Goal: Task Accomplishment & Management: Manage account settings

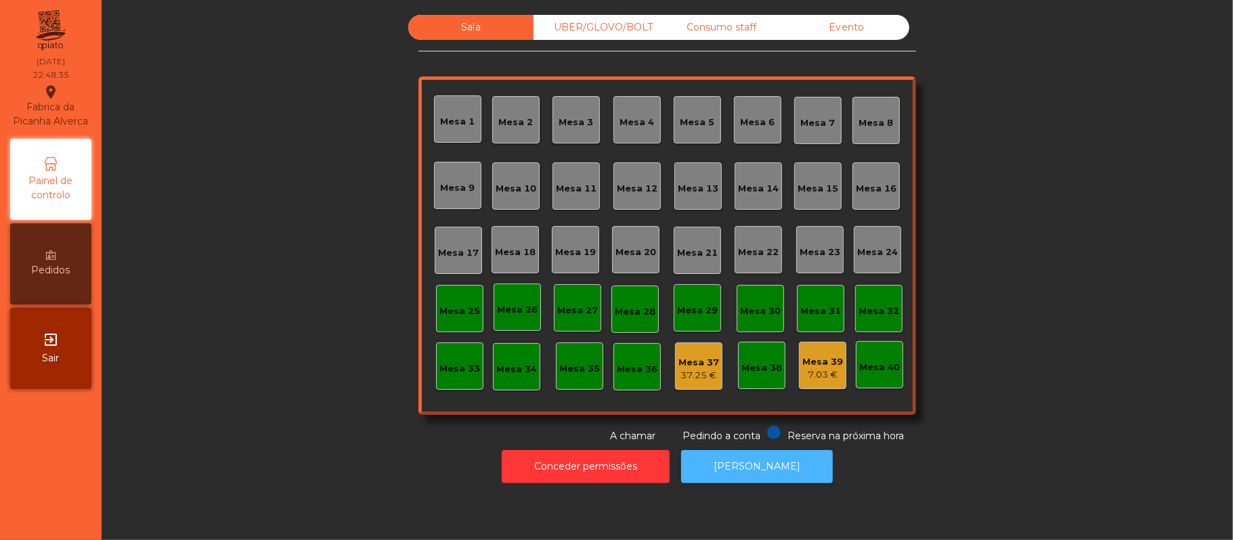
click at [767, 464] on button "[PERSON_NAME]" at bounding box center [757, 466] width 152 height 33
click at [708, 27] on div "Consumo staff" at bounding box center [721, 27] width 125 height 25
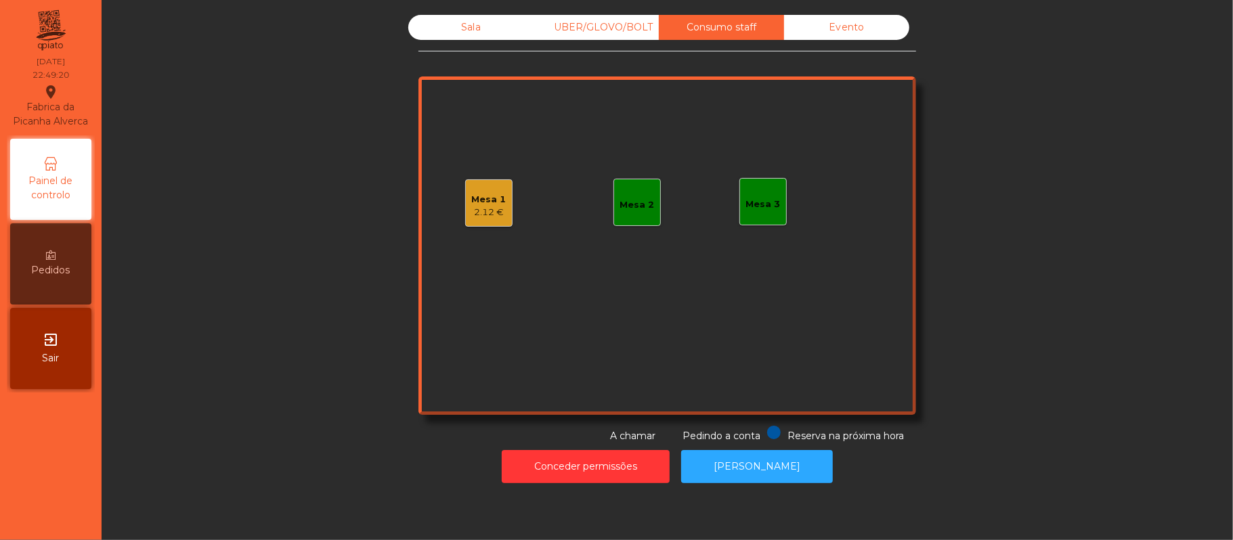
click at [472, 198] on div "Mesa 1" at bounding box center [489, 200] width 35 height 14
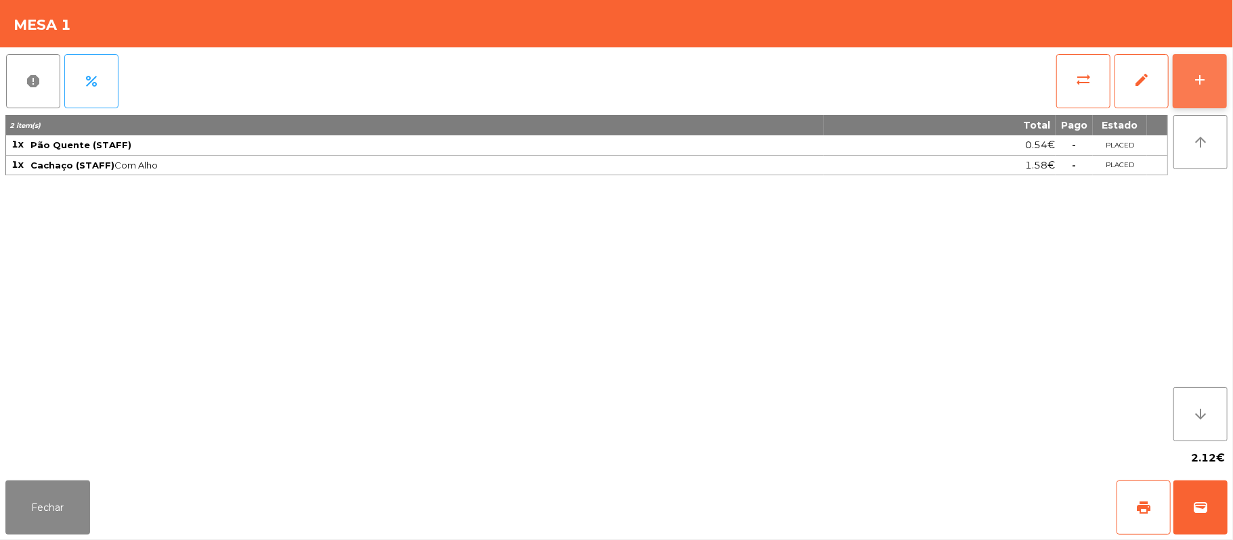
click at [1195, 87] on div "add" at bounding box center [1200, 80] width 16 height 16
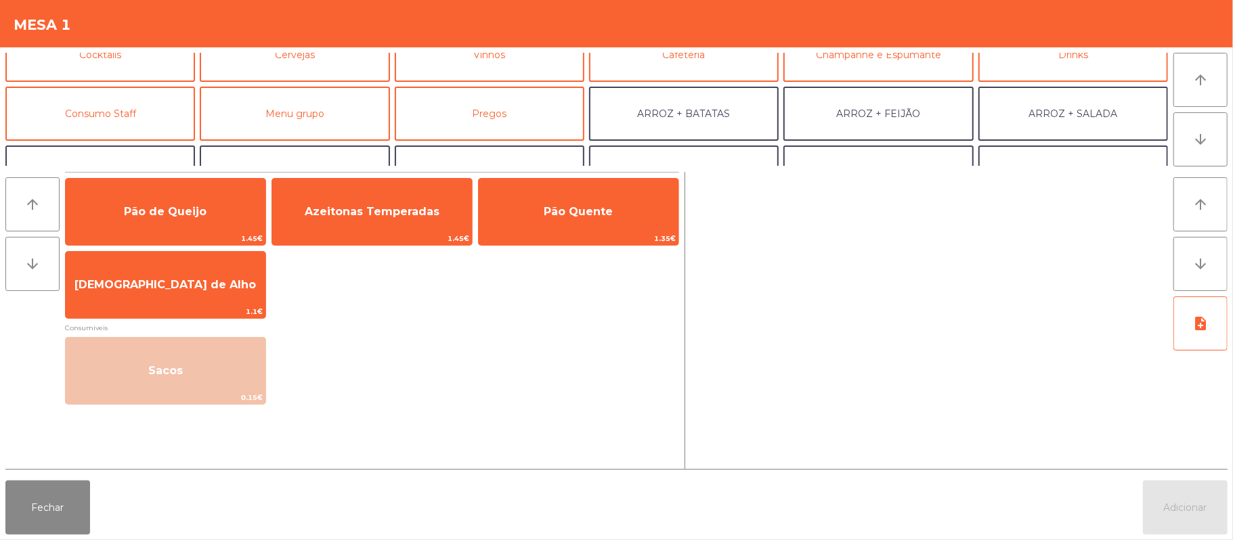
scroll to position [98, 0]
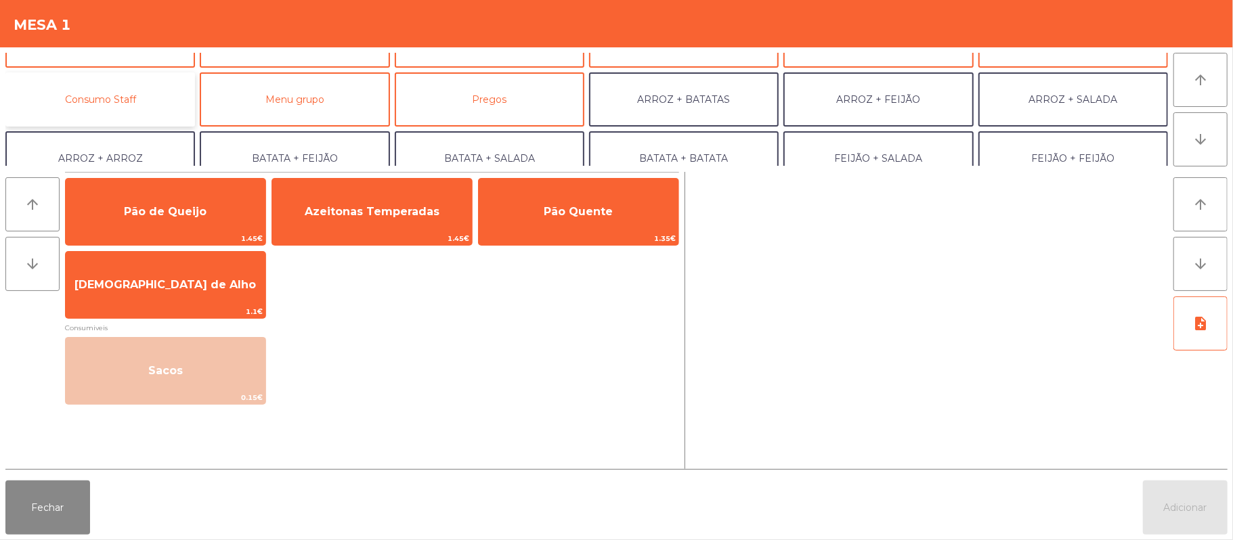
click at [146, 104] on button "Consumo Staff" at bounding box center [100, 99] width 190 height 54
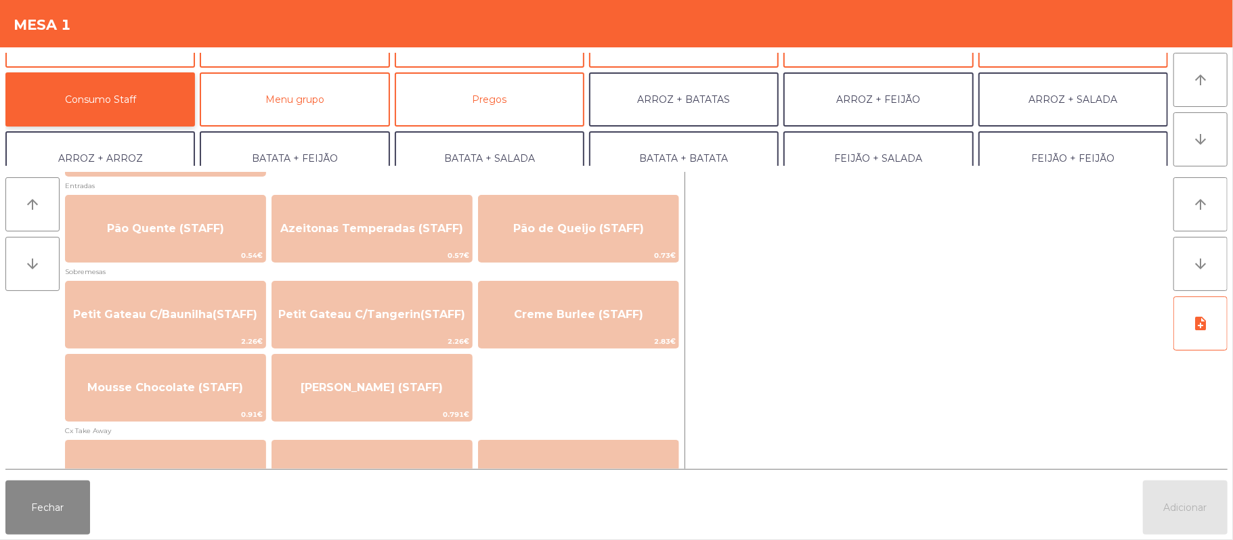
scroll to position [939, 0]
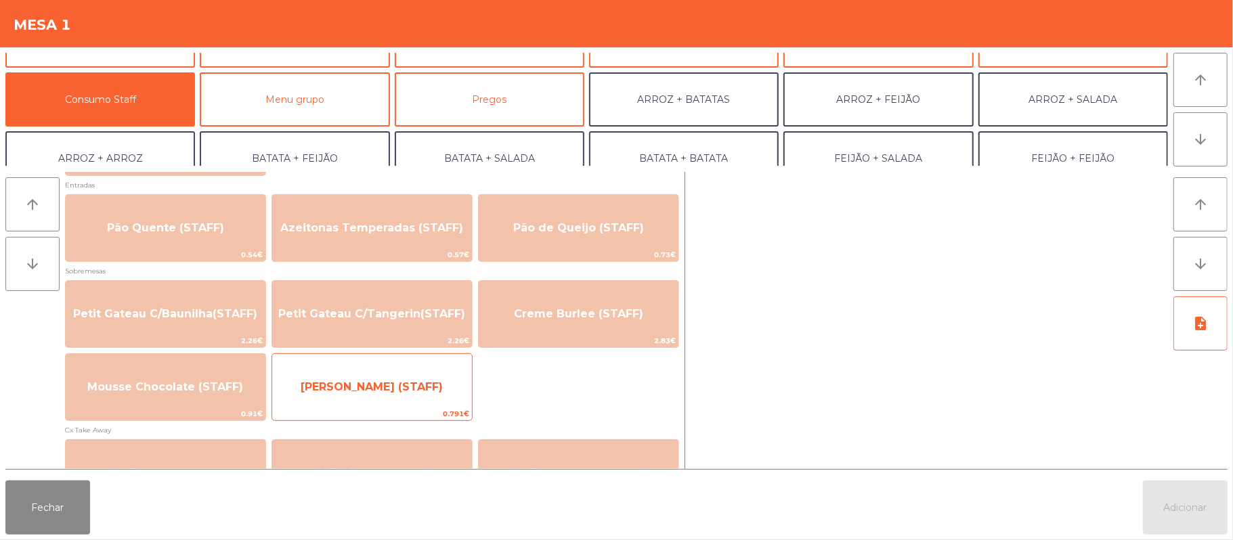
click at [400, 386] on span "[PERSON_NAME] (STAFF)" at bounding box center [372, 387] width 142 height 13
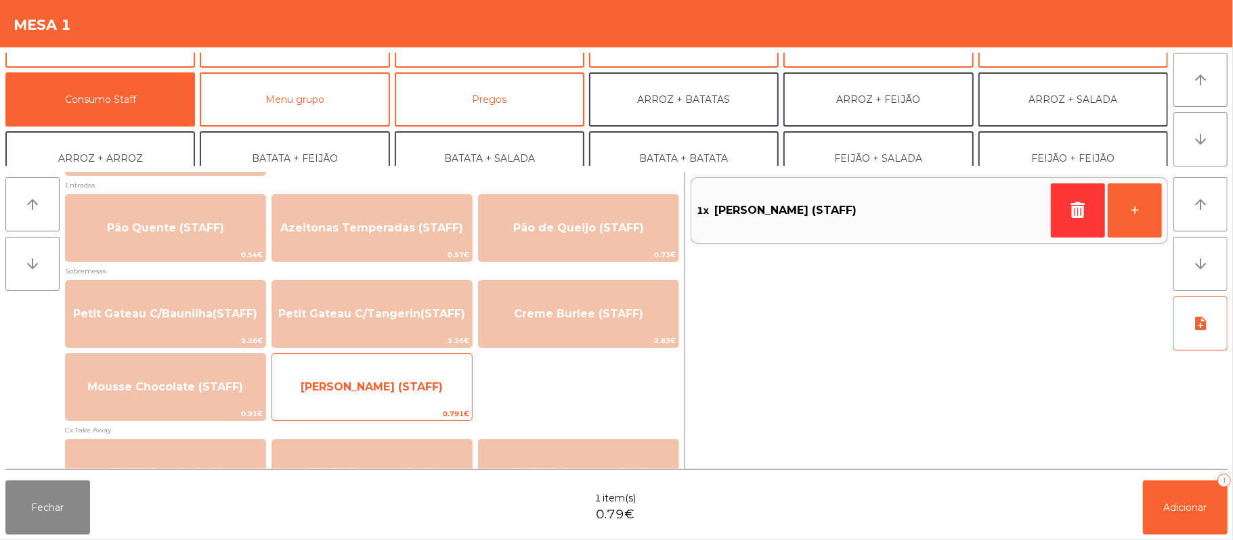
click at [399, 387] on span "[PERSON_NAME] (STAFF)" at bounding box center [372, 387] width 142 height 13
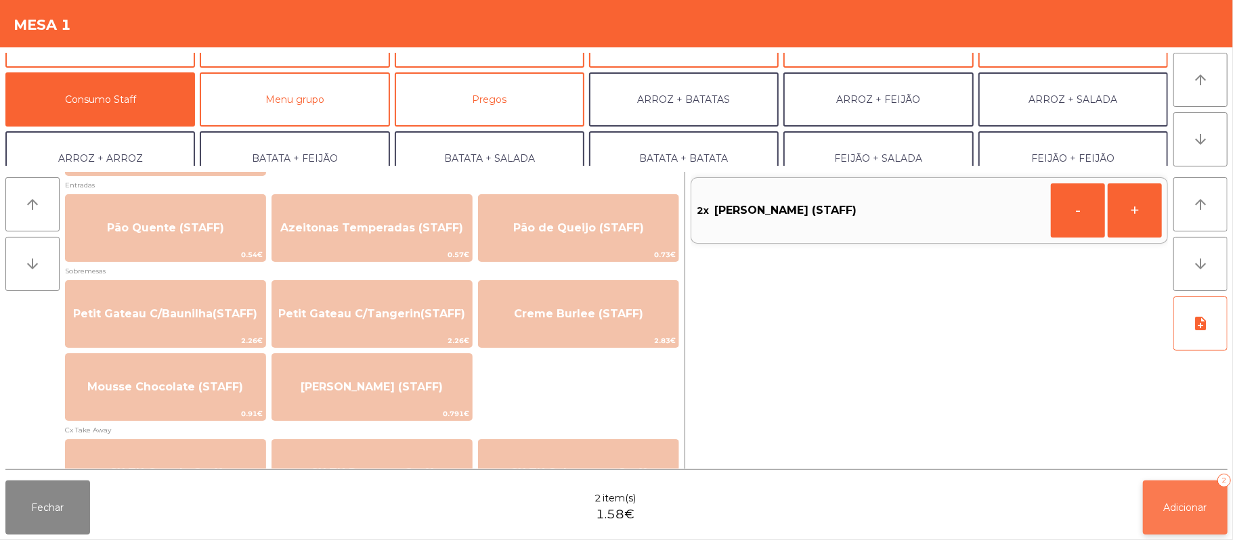
click at [1144, 499] on button "Adicionar 2" at bounding box center [1185, 508] width 85 height 54
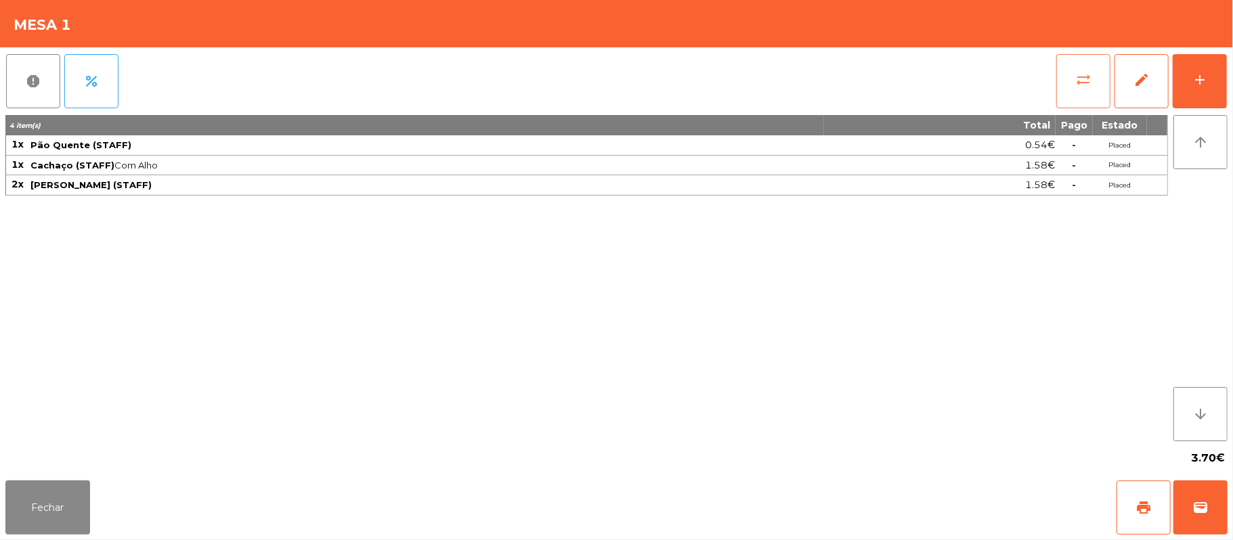
click at [1090, 68] on button "sync_alt" at bounding box center [1083, 81] width 54 height 54
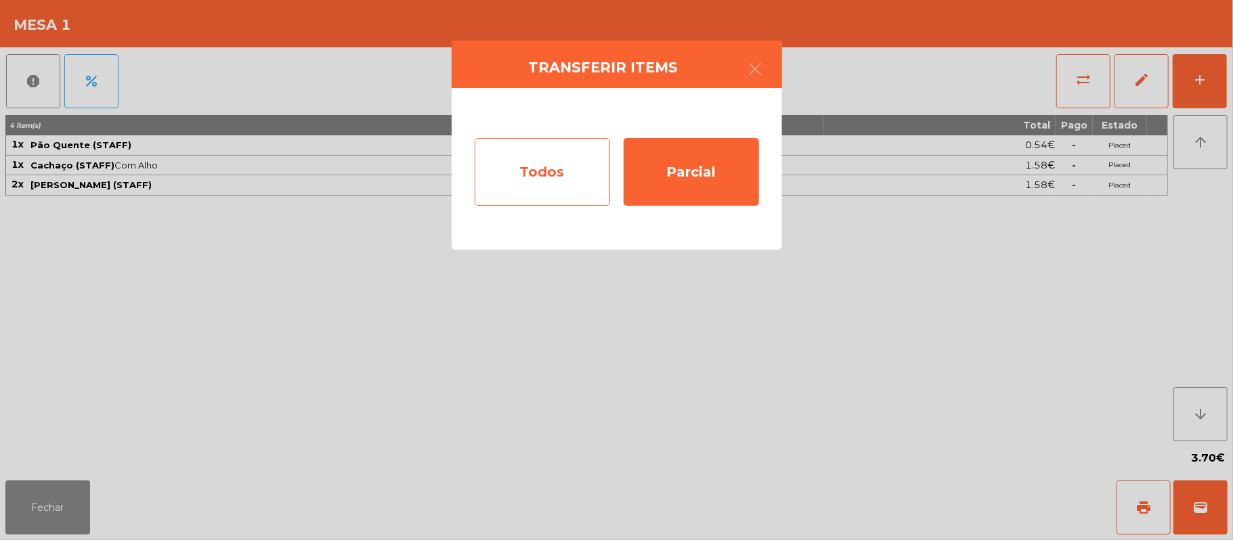
click at [561, 174] on div "Todos" at bounding box center [542, 172] width 135 height 68
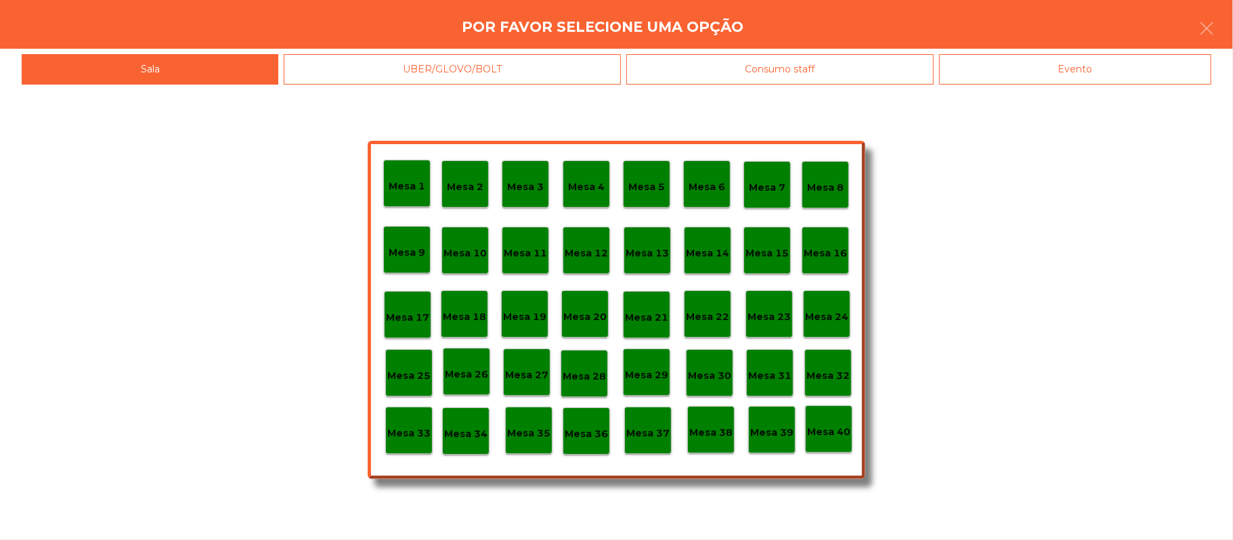
click at [1055, 80] on div "Evento" at bounding box center [1075, 69] width 272 height 30
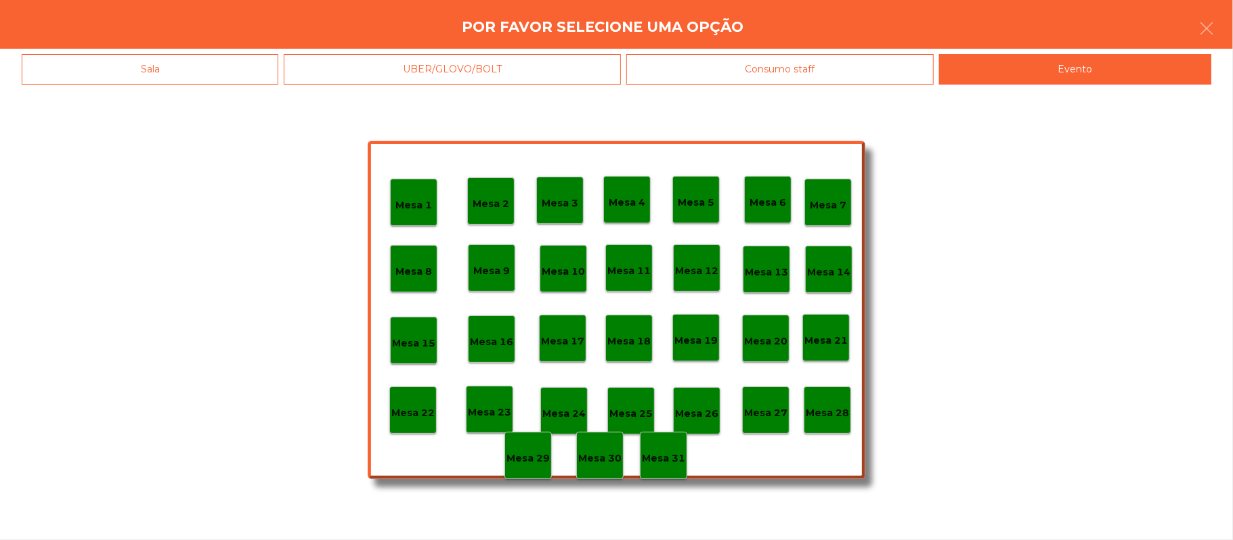
click at [844, 412] on p "Mesa 28" at bounding box center [827, 414] width 43 height 16
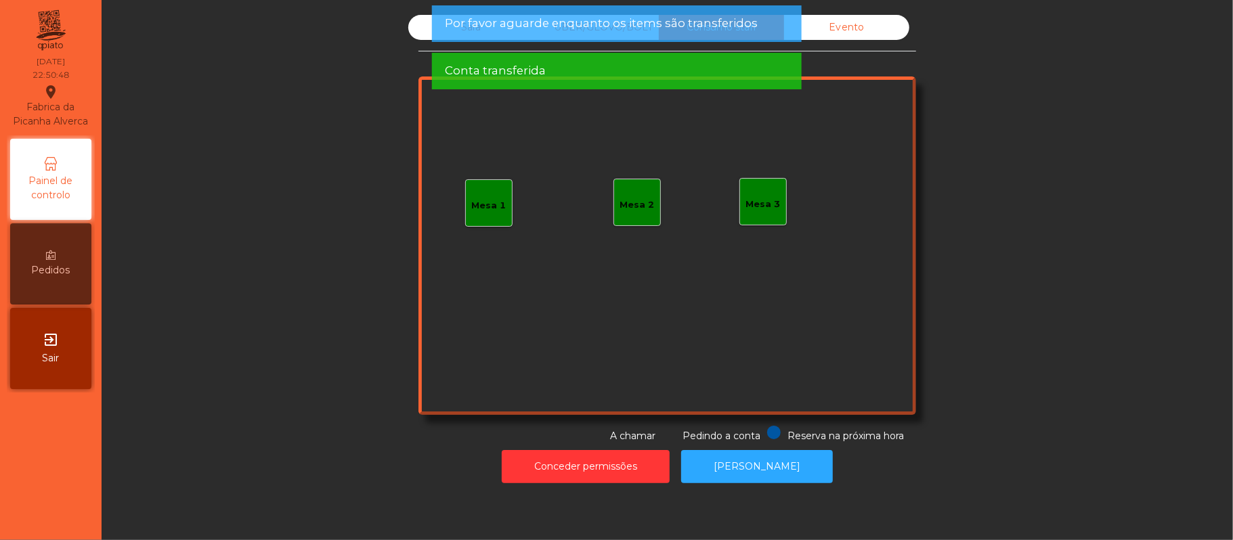
click at [862, 26] on div "Evento" at bounding box center [846, 27] width 125 height 25
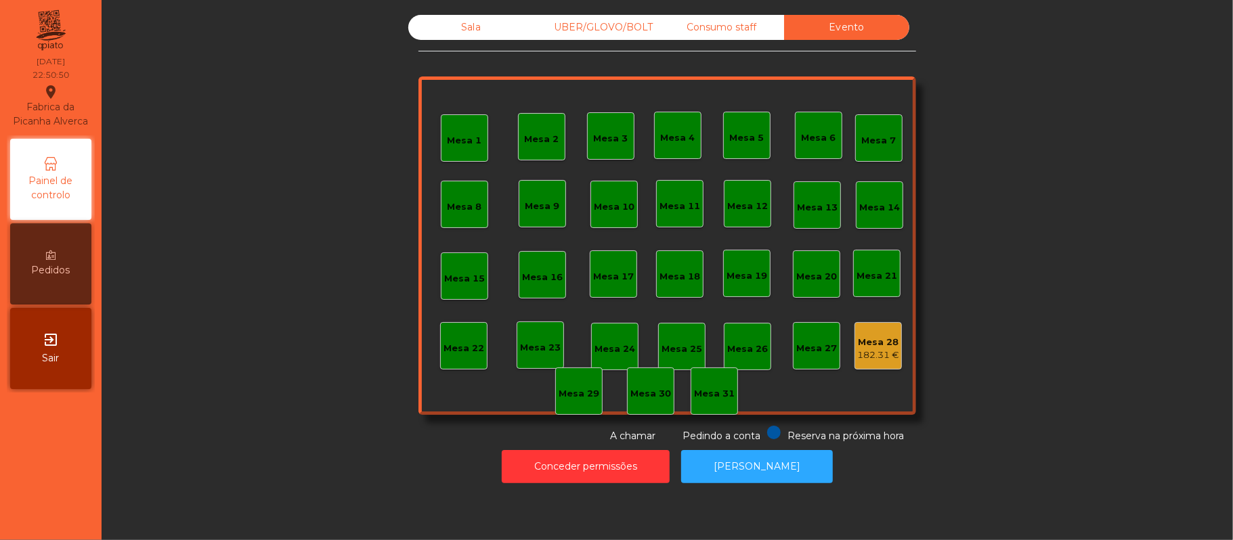
click at [746, 36] on div "Consumo staff" at bounding box center [721, 27] width 125 height 25
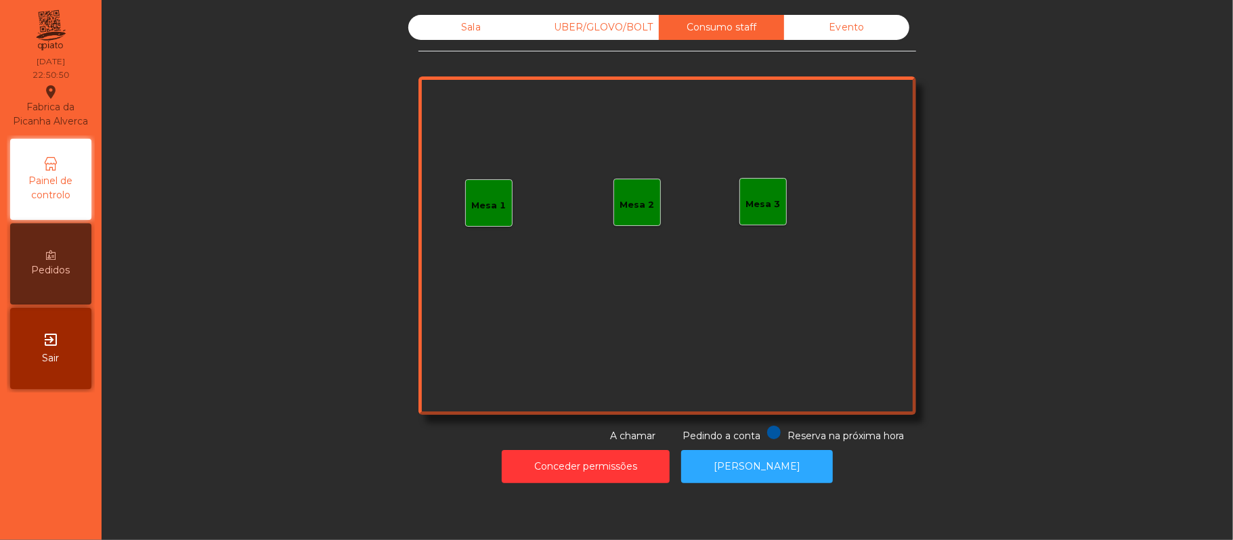
click at [616, 27] on div "UBER/GLOVO/BOLT" at bounding box center [596, 27] width 125 height 25
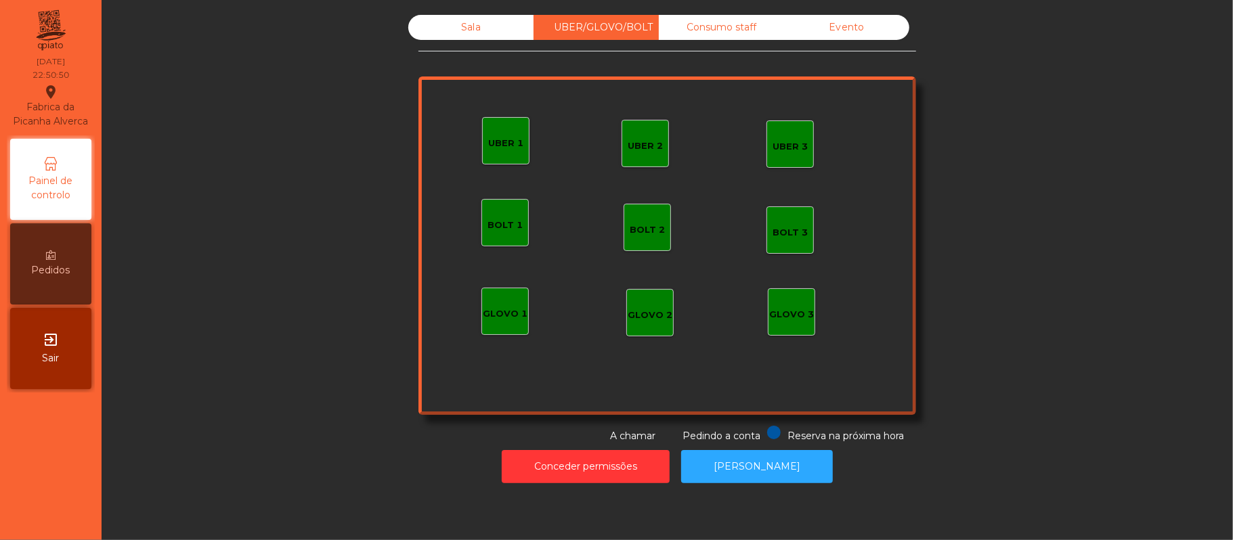
click at [486, 38] on div "Sala" at bounding box center [470, 27] width 125 height 25
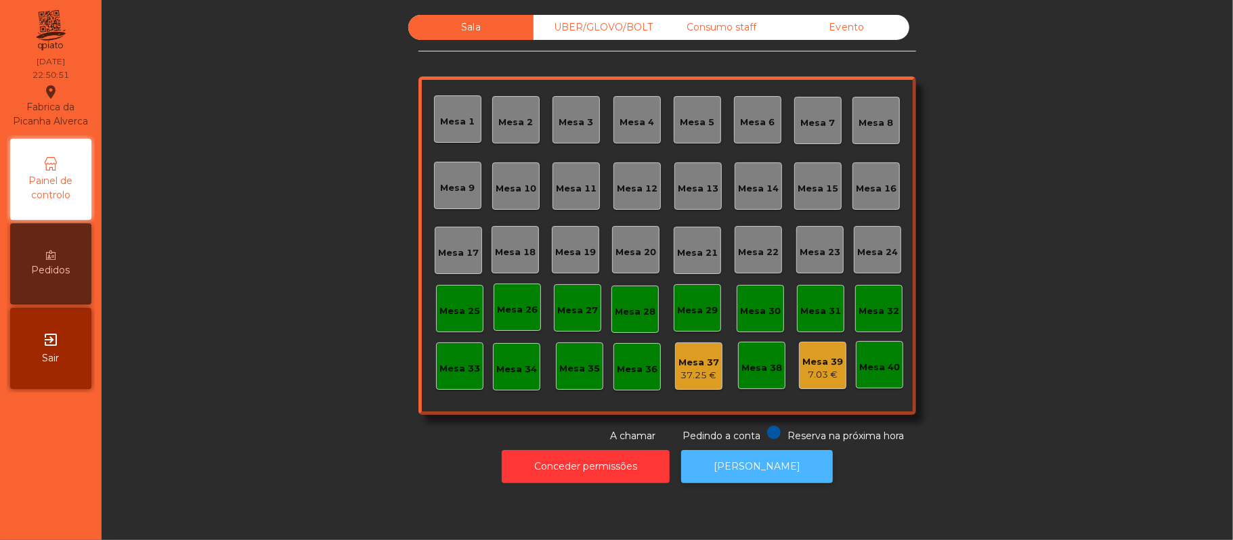
click at [788, 467] on button "[PERSON_NAME]" at bounding box center [757, 466] width 152 height 33
click at [767, 478] on button "[PERSON_NAME]" at bounding box center [757, 466] width 152 height 33
click at [770, 469] on button "[PERSON_NAME]" at bounding box center [757, 466] width 152 height 33
click at [696, 378] on div "37.25 €" at bounding box center [699, 376] width 41 height 14
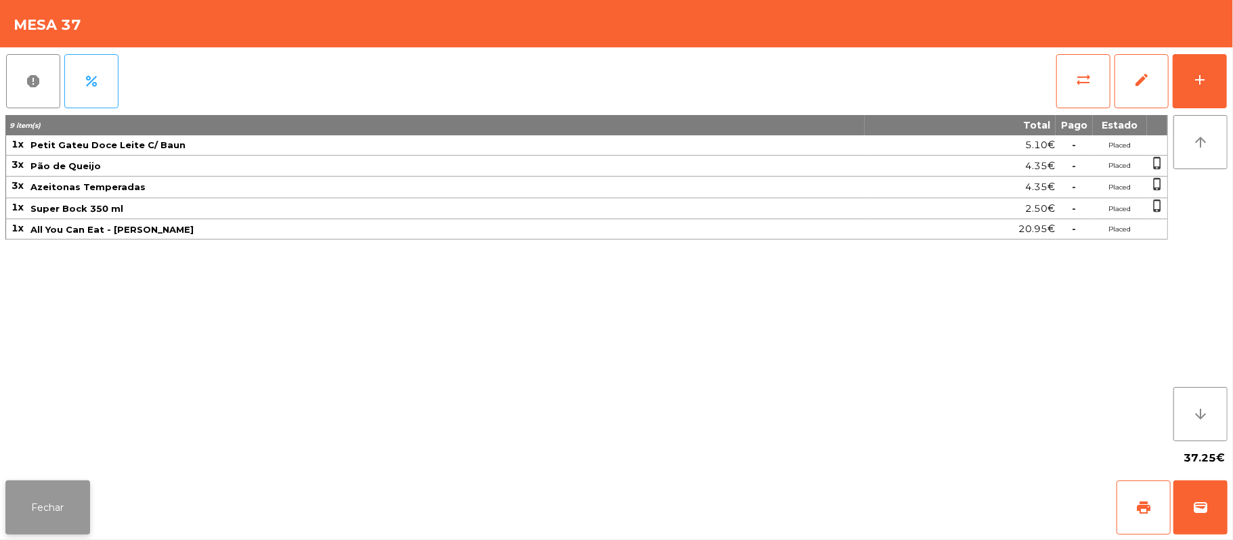
click at [50, 484] on button "Fechar" at bounding box center [47, 508] width 85 height 54
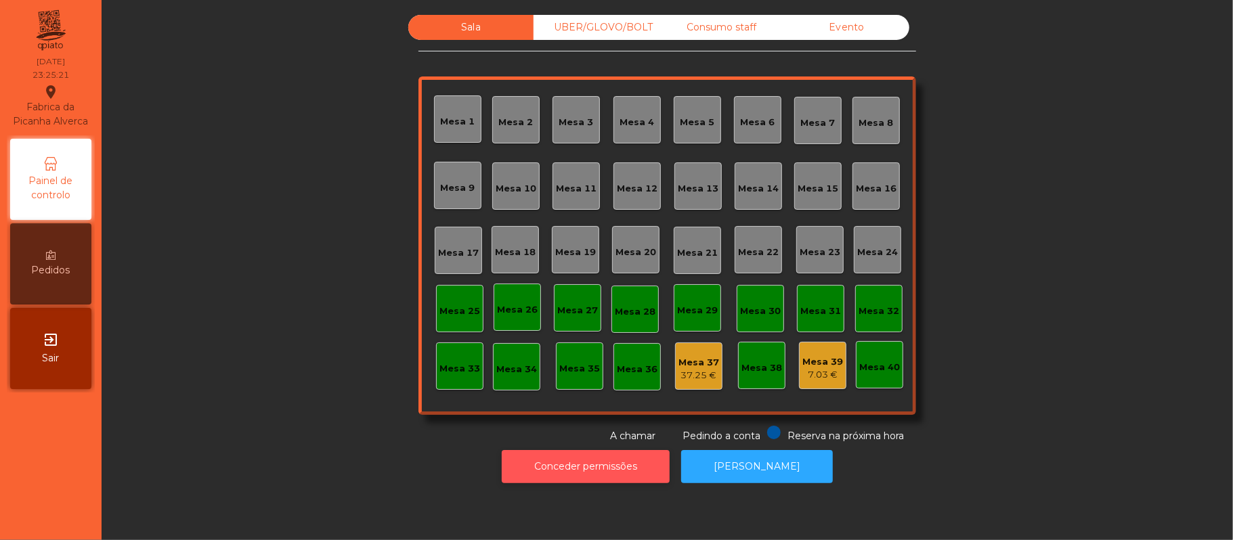
click at [632, 466] on button "Conceder permissões" at bounding box center [586, 466] width 168 height 33
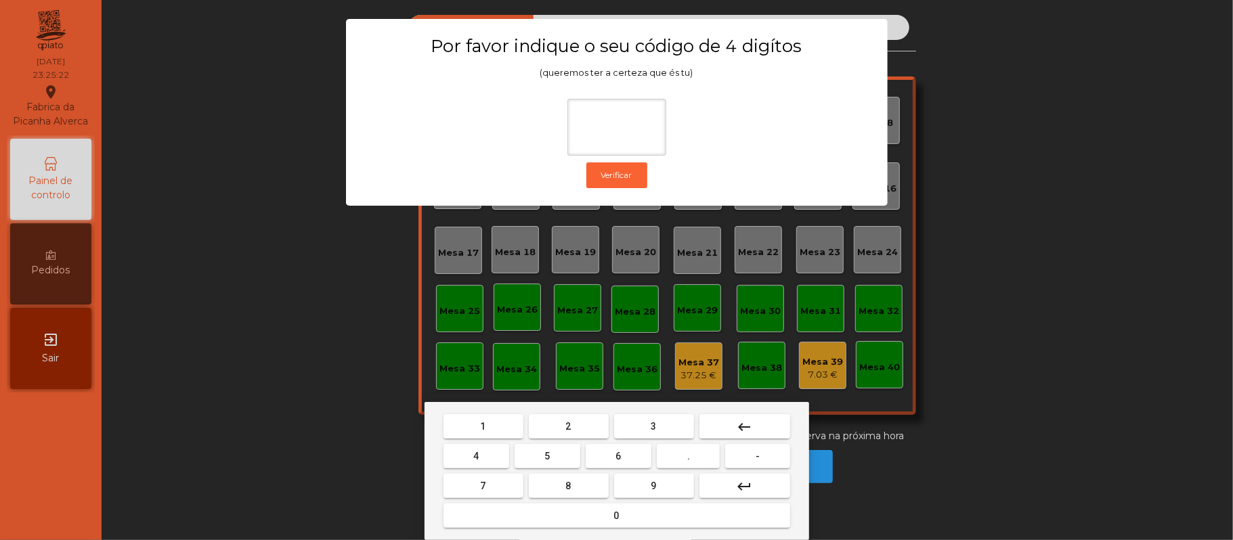
click at [568, 427] on span "2" at bounding box center [568, 426] width 5 height 11
click at [620, 451] on span "6" at bounding box center [618, 456] width 5 height 11
click at [496, 425] on button "1" at bounding box center [484, 426] width 80 height 24
click at [553, 456] on button "5" at bounding box center [548, 456] width 66 height 24
type input "****"
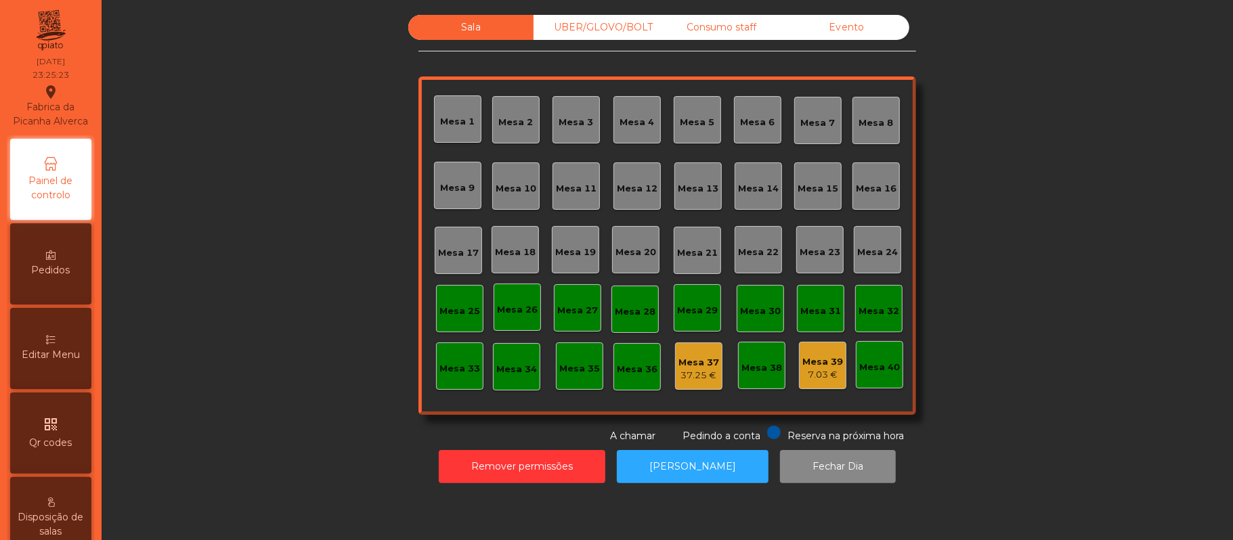
click at [699, 364] on div "Mesa 37" at bounding box center [699, 363] width 41 height 14
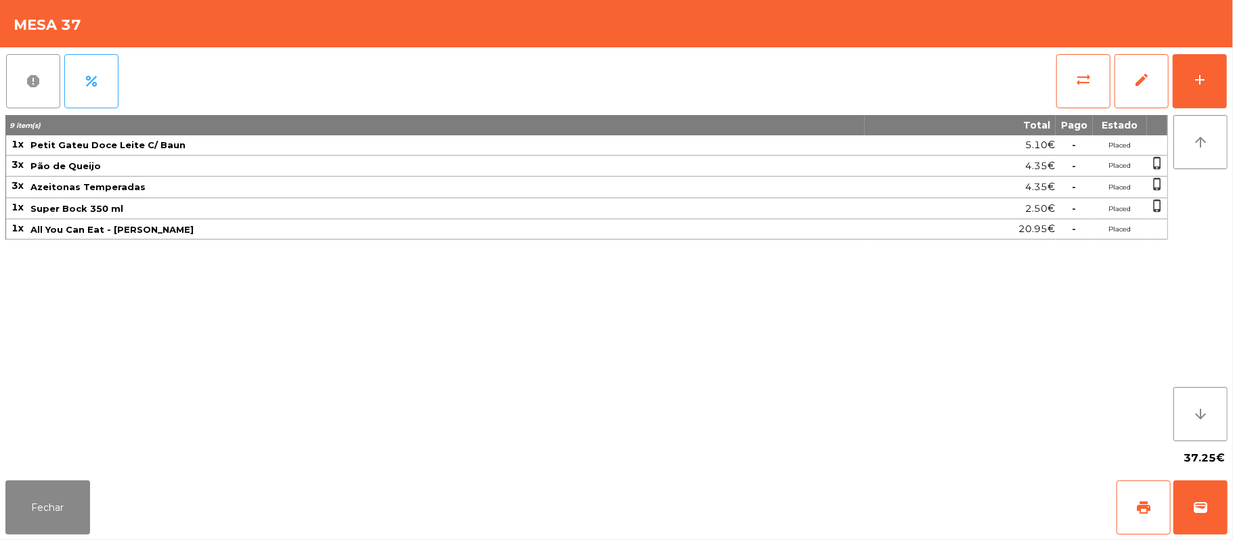
click at [28, 87] on span "report" at bounding box center [33, 81] width 16 height 16
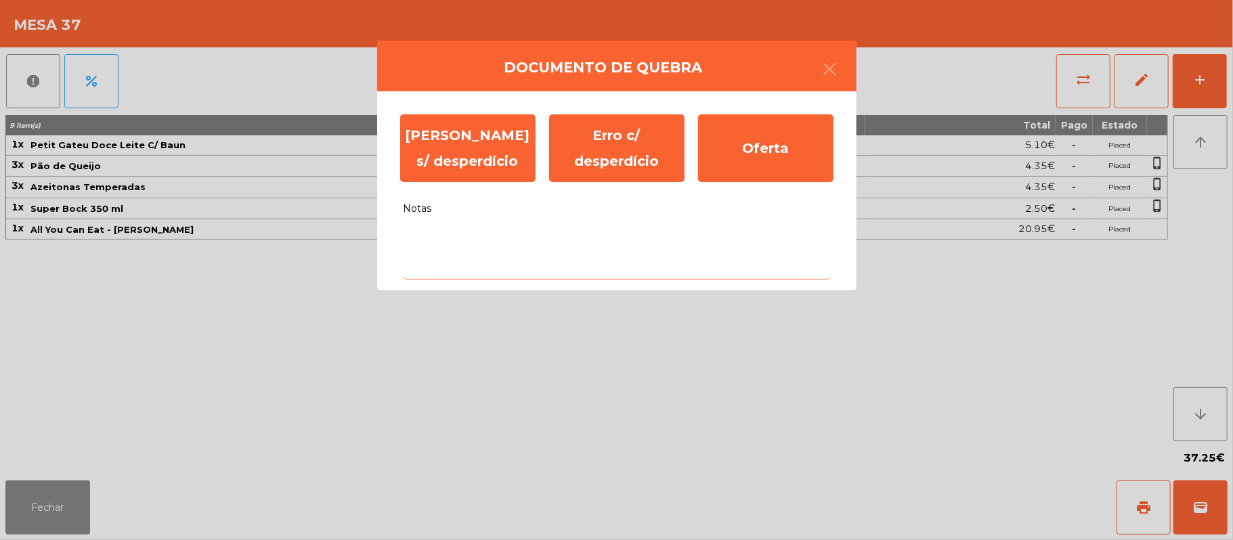
click at [466, 242] on textarea "Notas" at bounding box center [617, 251] width 427 height 56
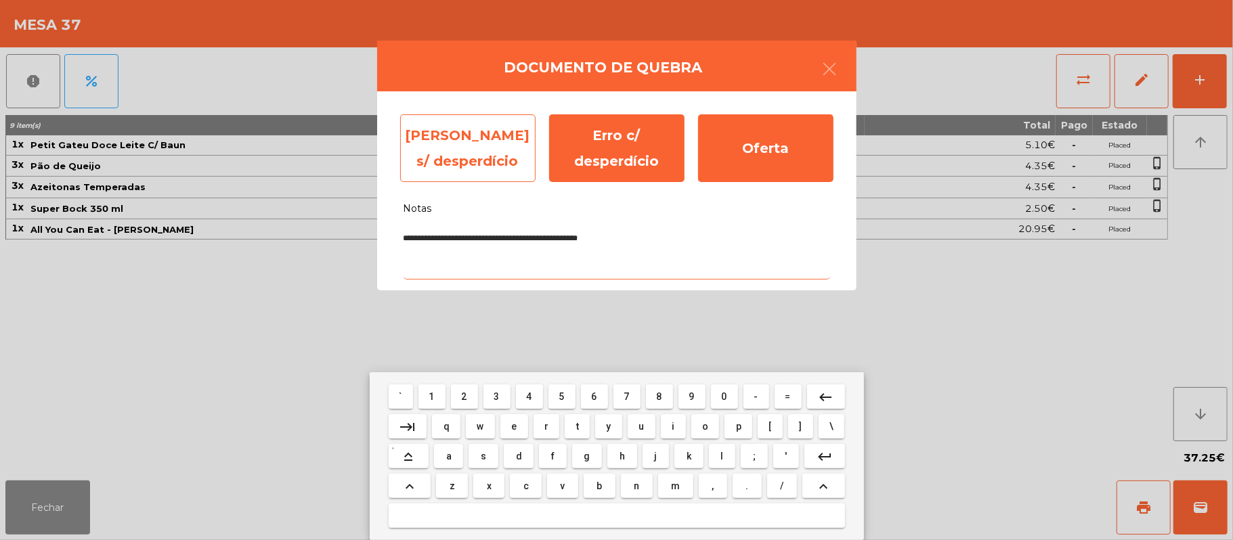
type textarea "**********"
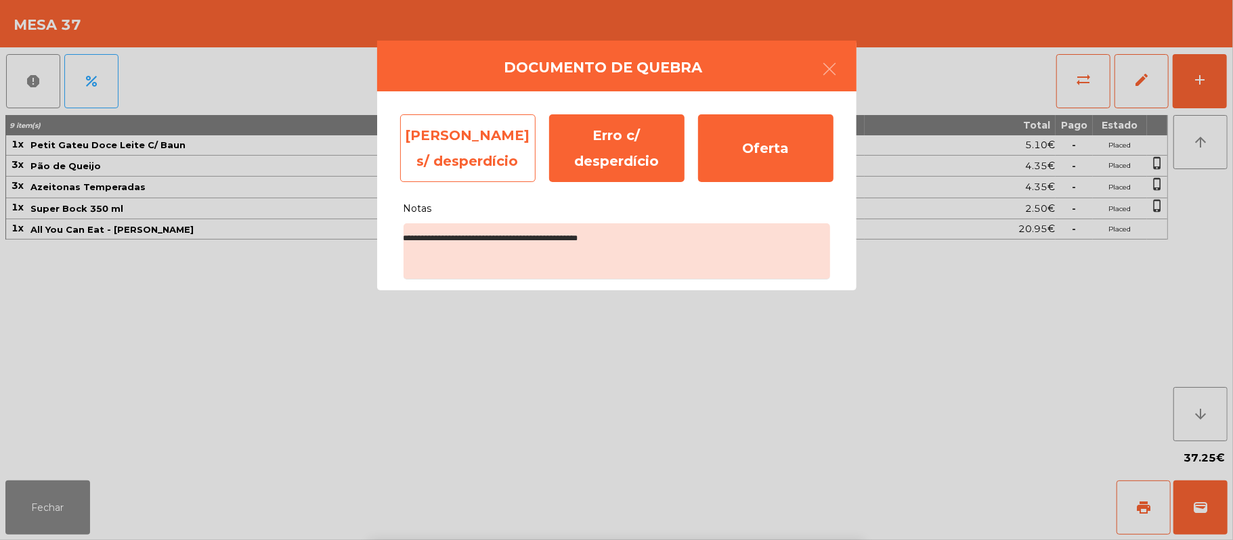
click at [439, 150] on div "[PERSON_NAME] s/ desperdício" at bounding box center [467, 148] width 135 height 68
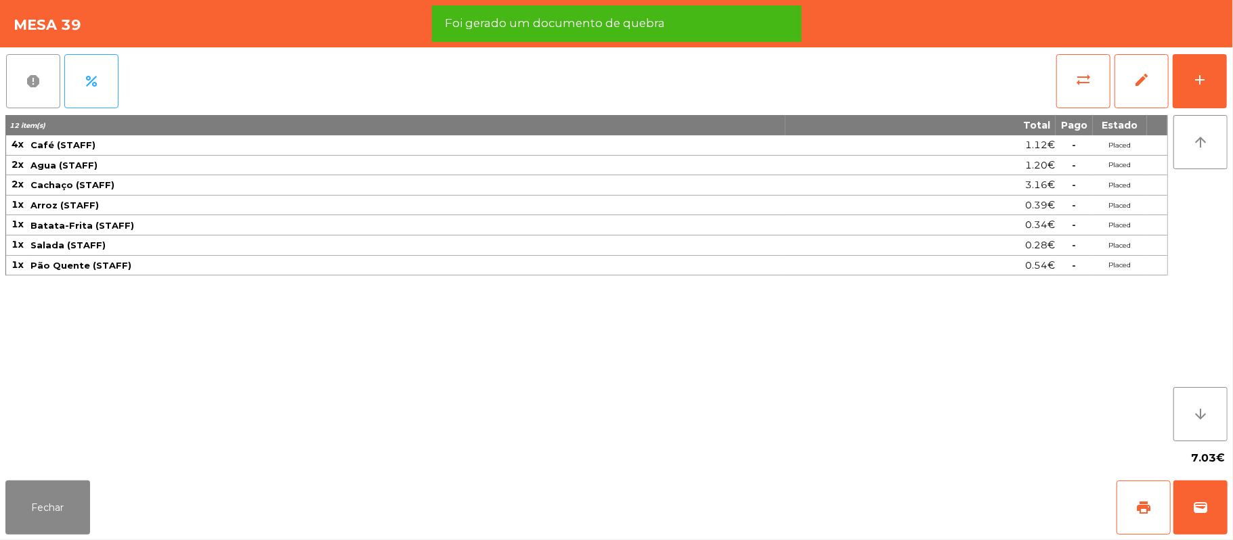
click at [41, 80] on span "report" at bounding box center [33, 81] width 16 height 16
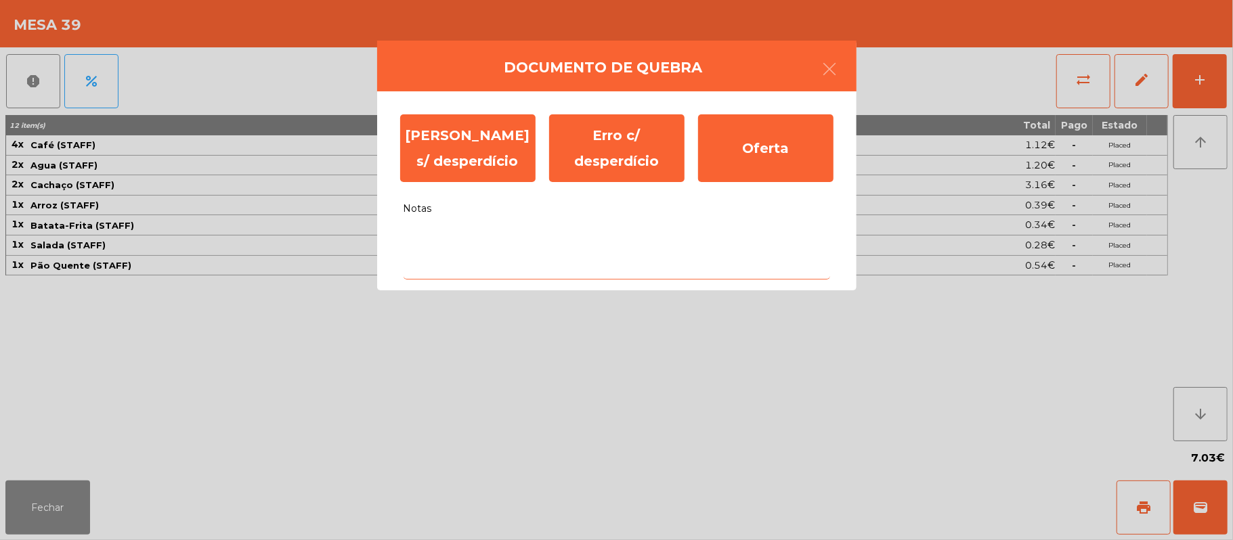
click at [469, 236] on textarea "Notas" at bounding box center [617, 251] width 427 height 56
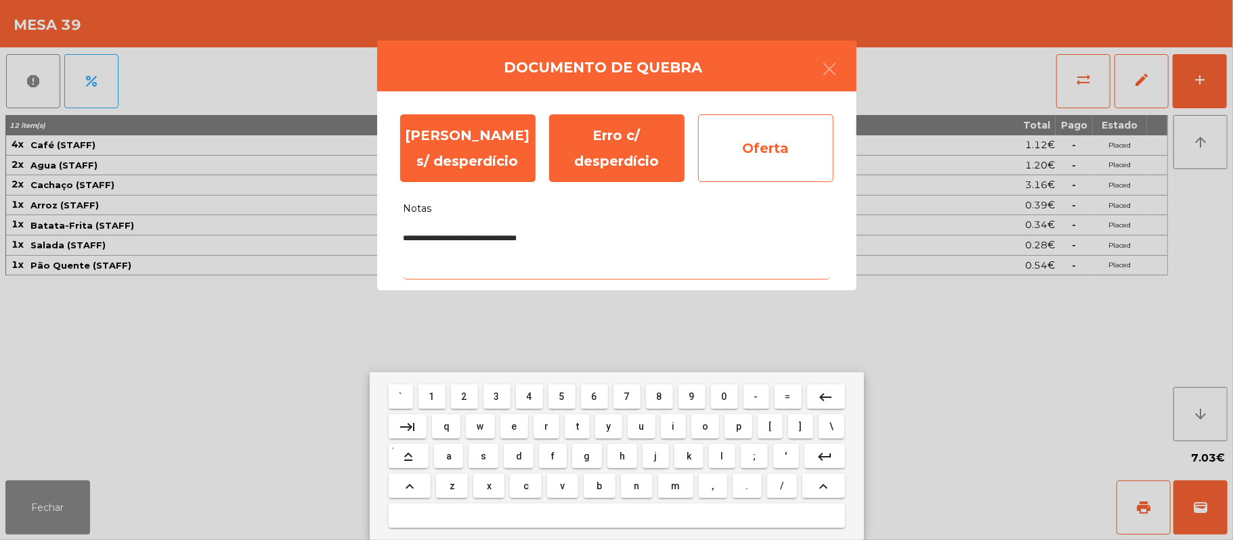
type textarea "**********"
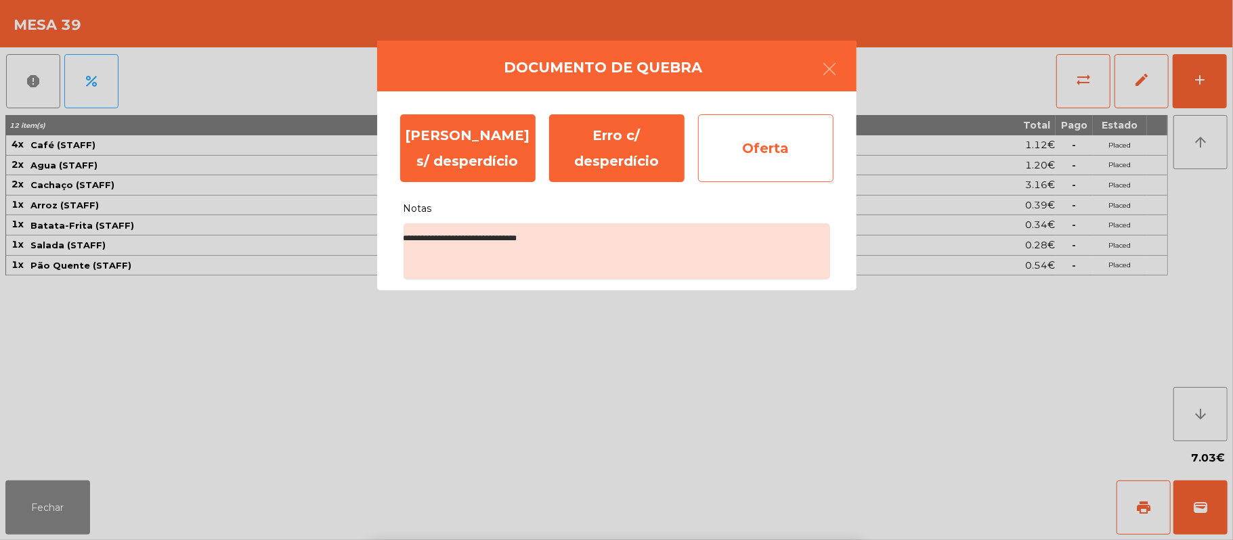
click at [788, 150] on div "Oferta" at bounding box center [765, 148] width 135 height 68
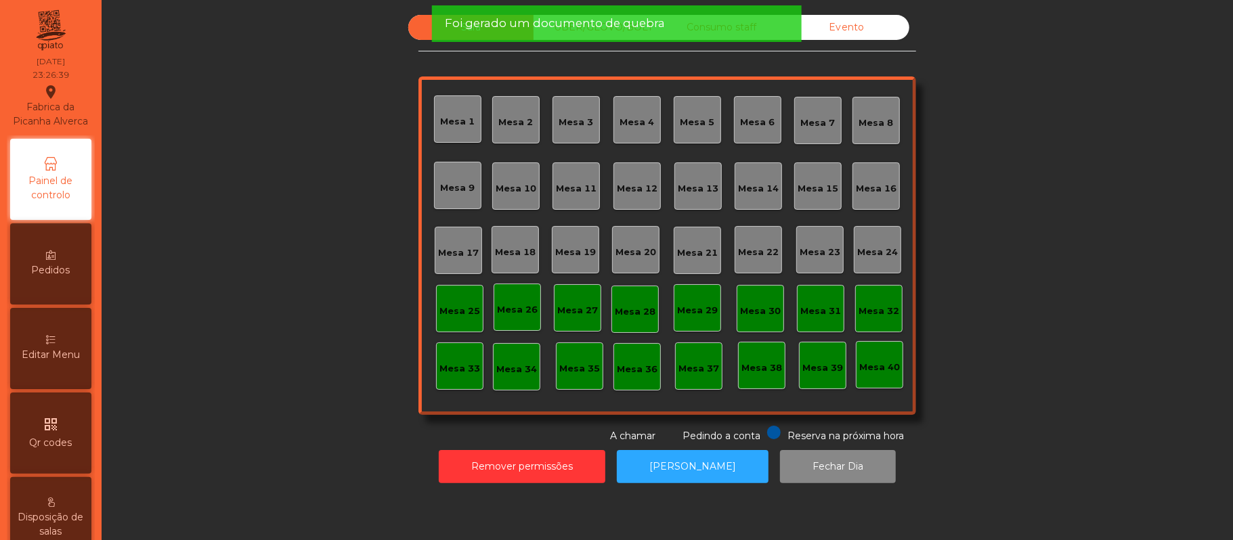
click at [868, 34] on div "Evento" at bounding box center [846, 27] width 125 height 25
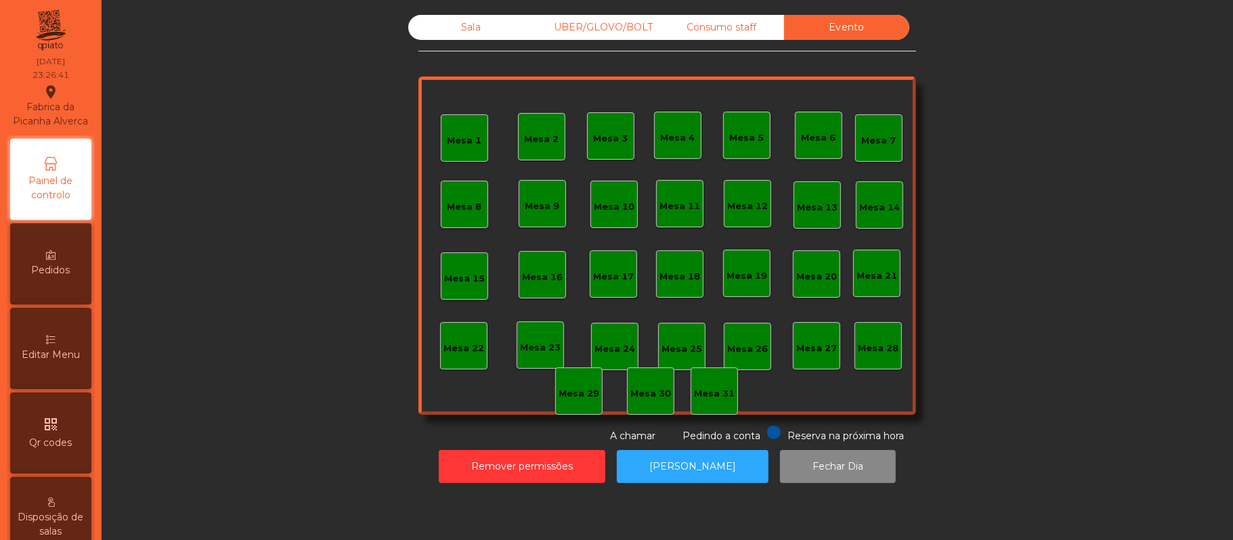
click at [737, 20] on div "Consumo staff" at bounding box center [721, 27] width 125 height 25
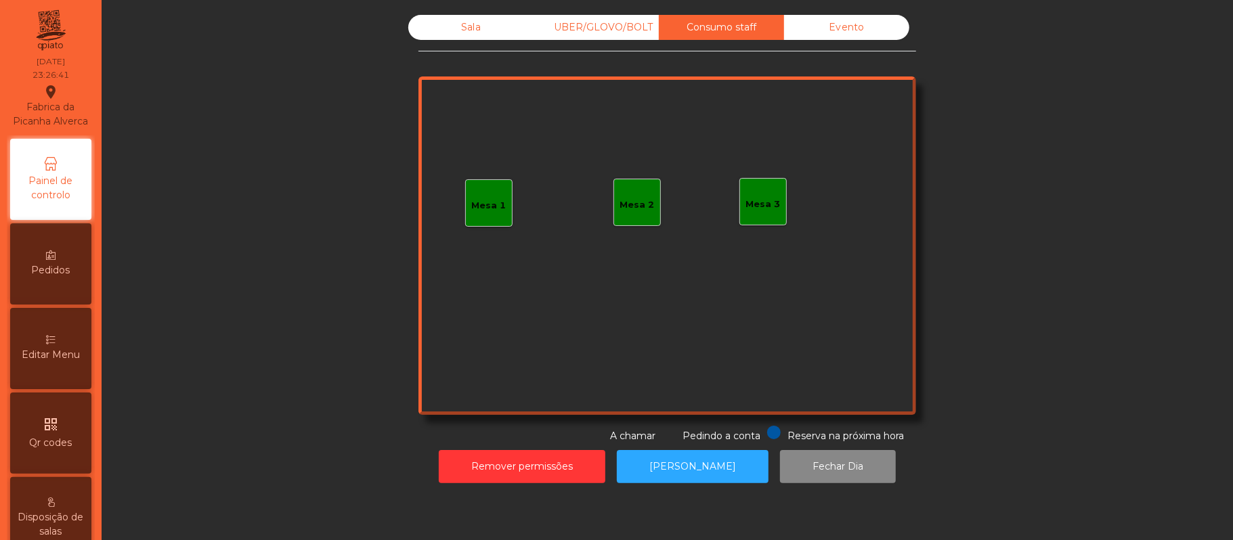
click at [612, 30] on div "UBER/GLOVO/BOLT" at bounding box center [596, 27] width 125 height 25
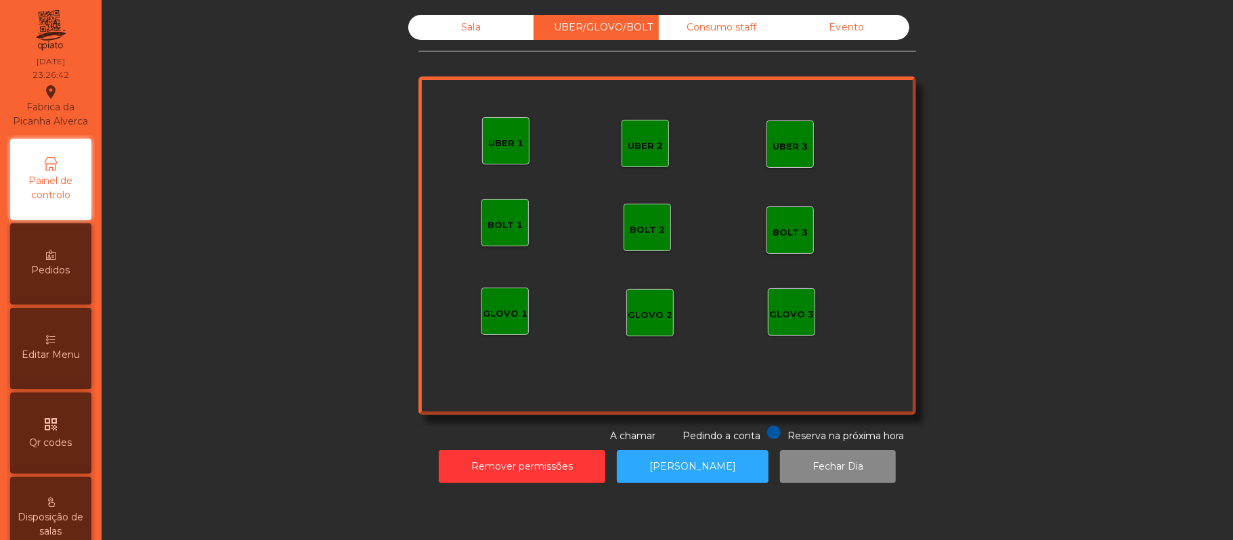
click at [458, 28] on div "Sala" at bounding box center [470, 27] width 125 height 25
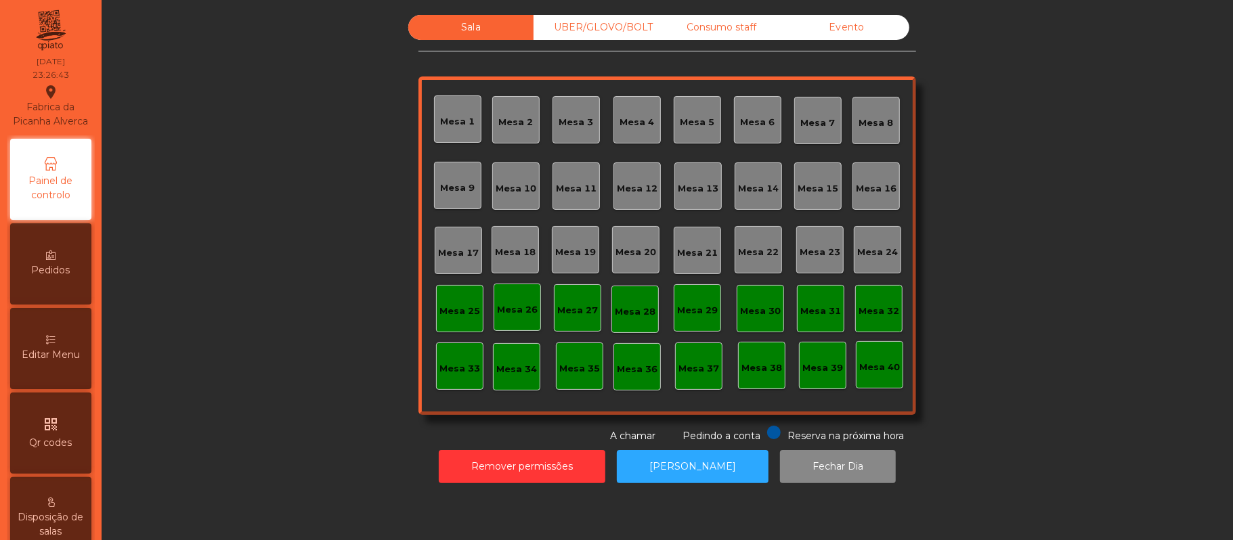
click at [467, 28] on div "Sala" at bounding box center [470, 27] width 125 height 25
click at [597, 22] on div "UBER/GLOVO/BOLT" at bounding box center [596, 27] width 125 height 25
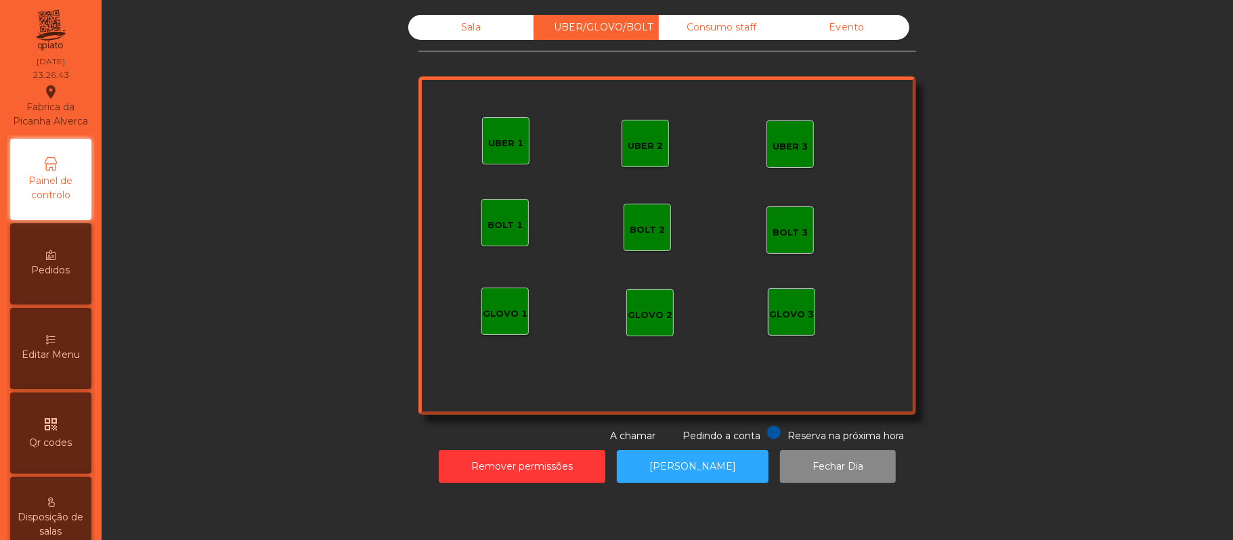
click at [727, 25] on div "Consumo staff" at bounding box center [721, 27] width 125 height 25
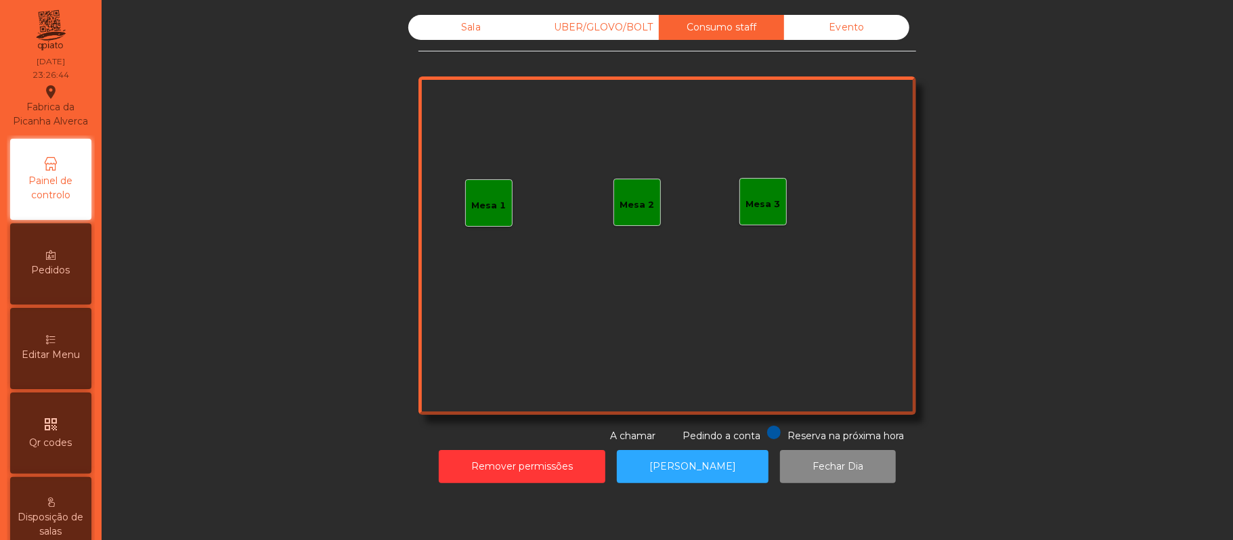
click at [856, 30] on div "Evento" at bounding box center [846, 27] width 125 height 25
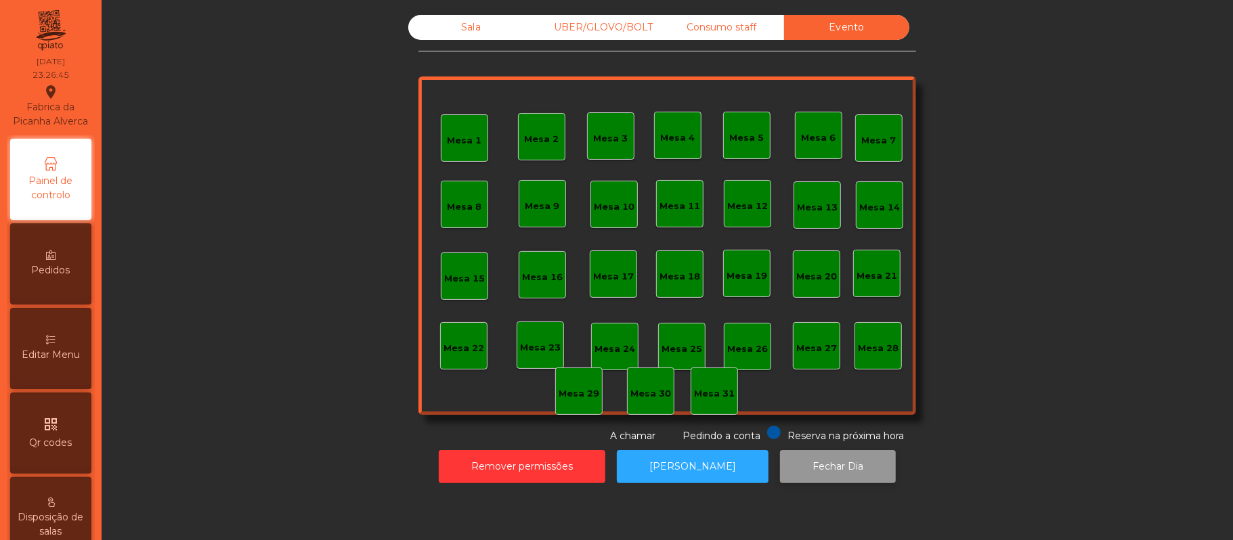
click at [840, 466] on button "Fechar Dia" at bounding box center [838, 466] width 116 height 33
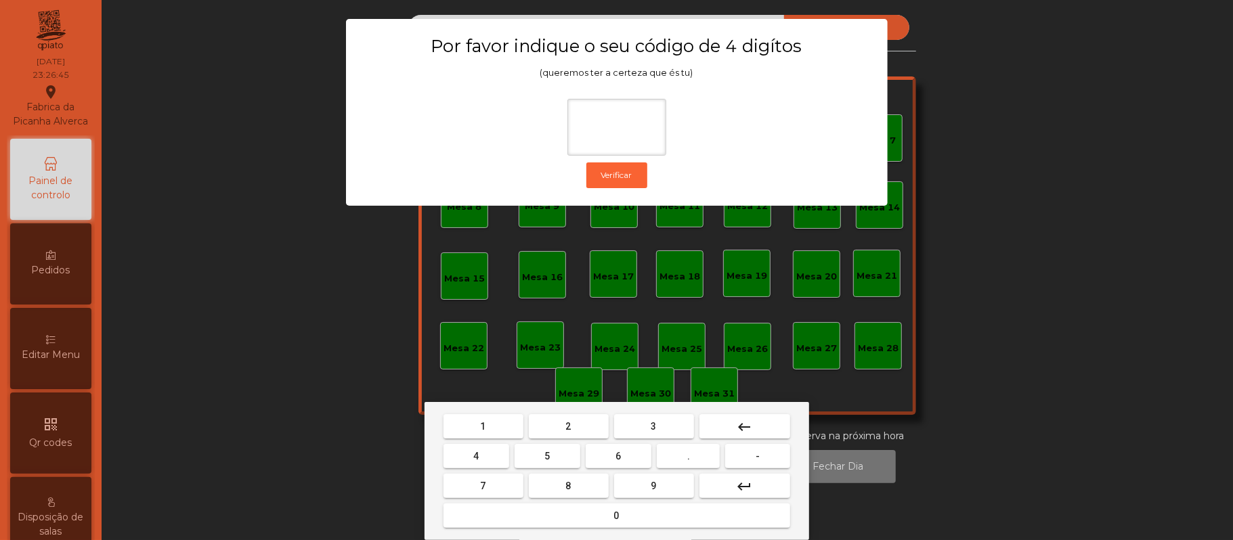
click at [573, 428] on button "2" at bounding box center [569, 426] width 80 height 24
click at [621, 454] on span "6" at bounding box center [618, 456] width 5 height 11
click at [494, 423] on button "1" at bounding box center [484, 426] width 80 height 24
click at [537, 461] on button "5" at bounding box center [548, 456] width 66 height 24
type input "****"
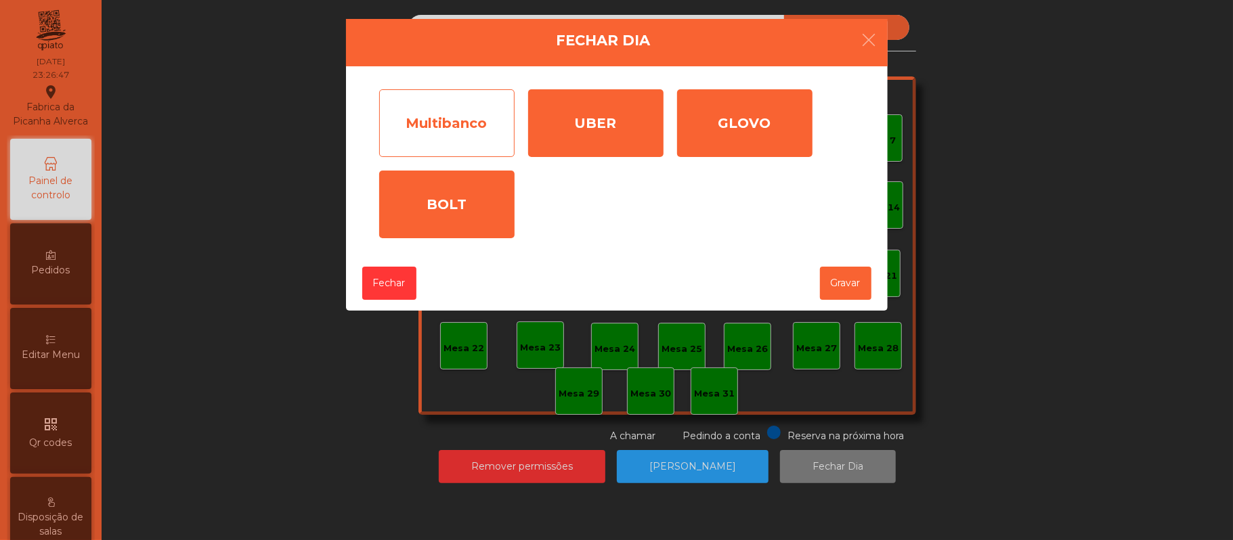
click at [469, 119] on div "Multibanco" at bounding box center [446, 123] width 135 height 68
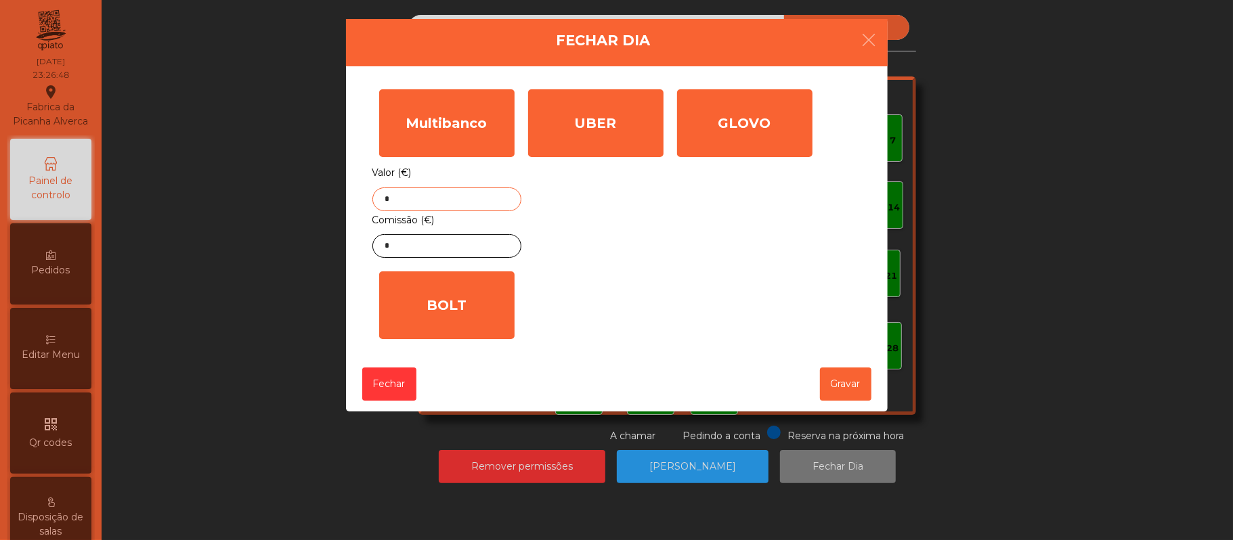
click at [446, 199] on input "*" at bounding box center [446, 200] width 149 height 24
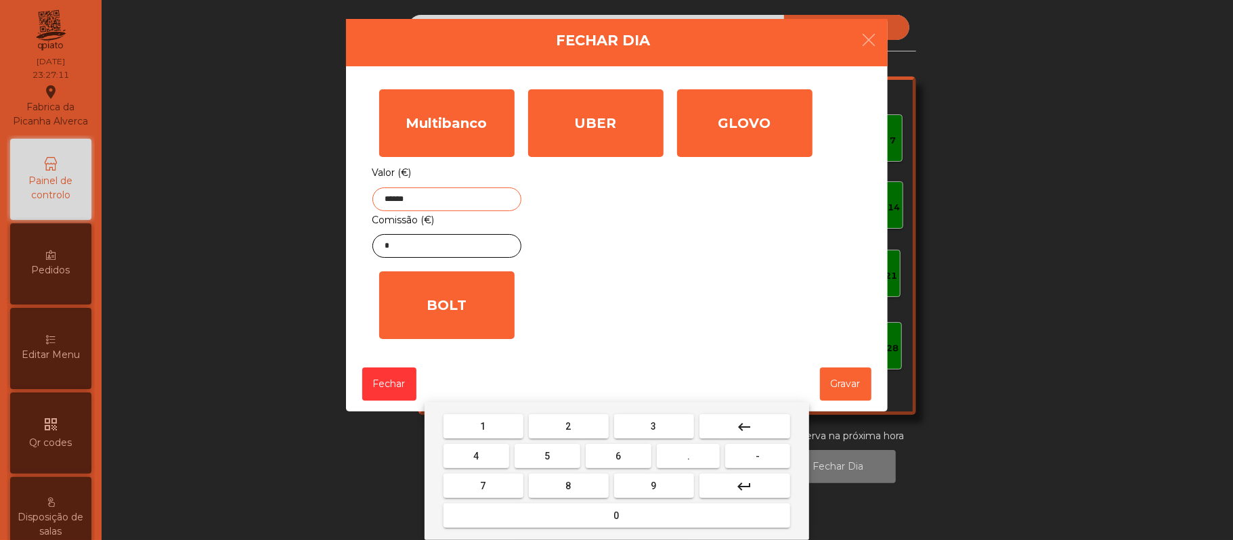
type input "******"
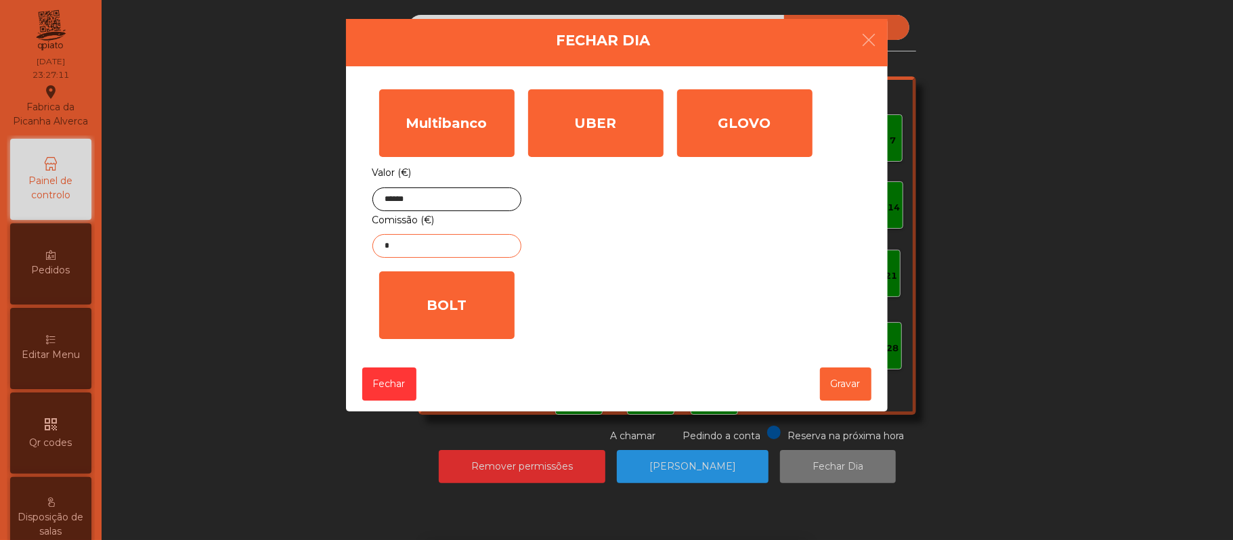
click at [439, 248] on input "*" at bounding box center [446, 246] width 149 height 24
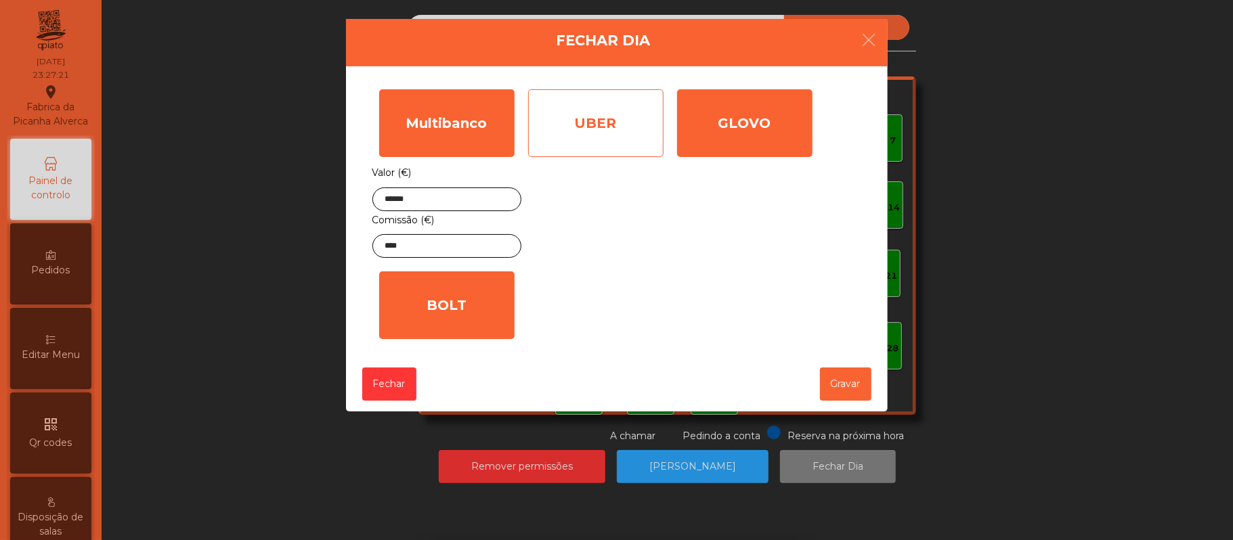
click at [607, 120] on div "UBER" at bounding box center [595, 123] width 135 height 68
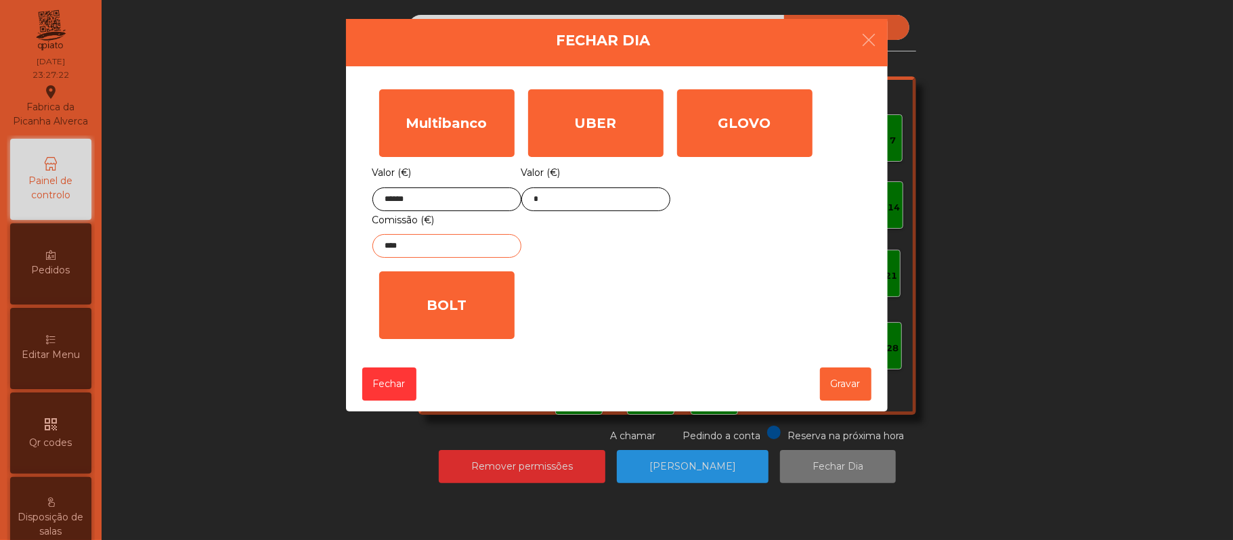
click at [464, 249] on input "****" at bounding box center [446, 246] width 149 height 24
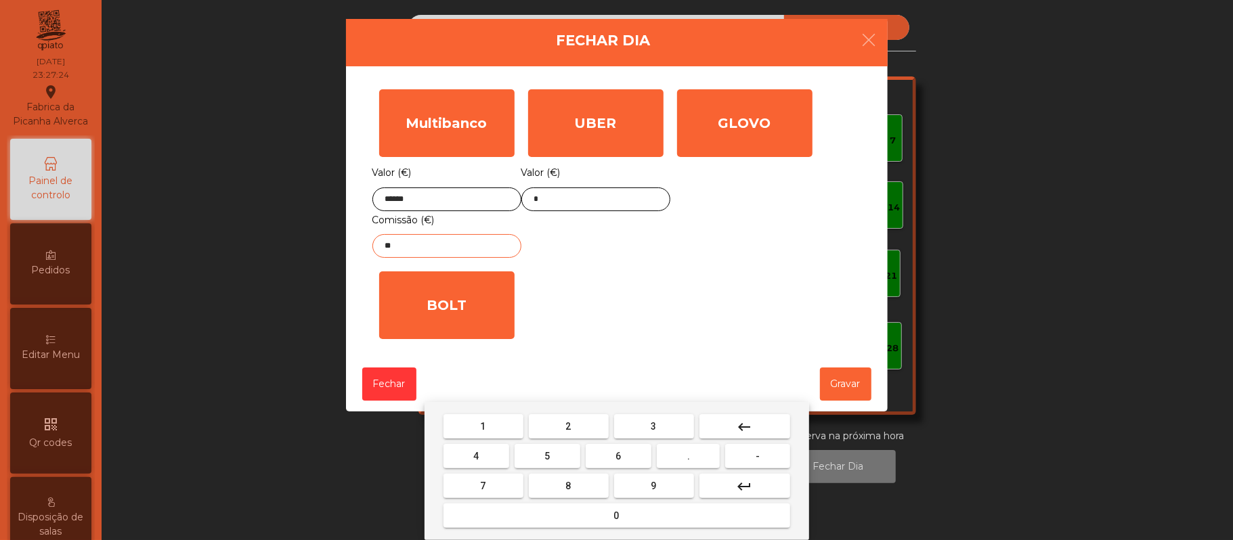
type input "*"
type input "****"
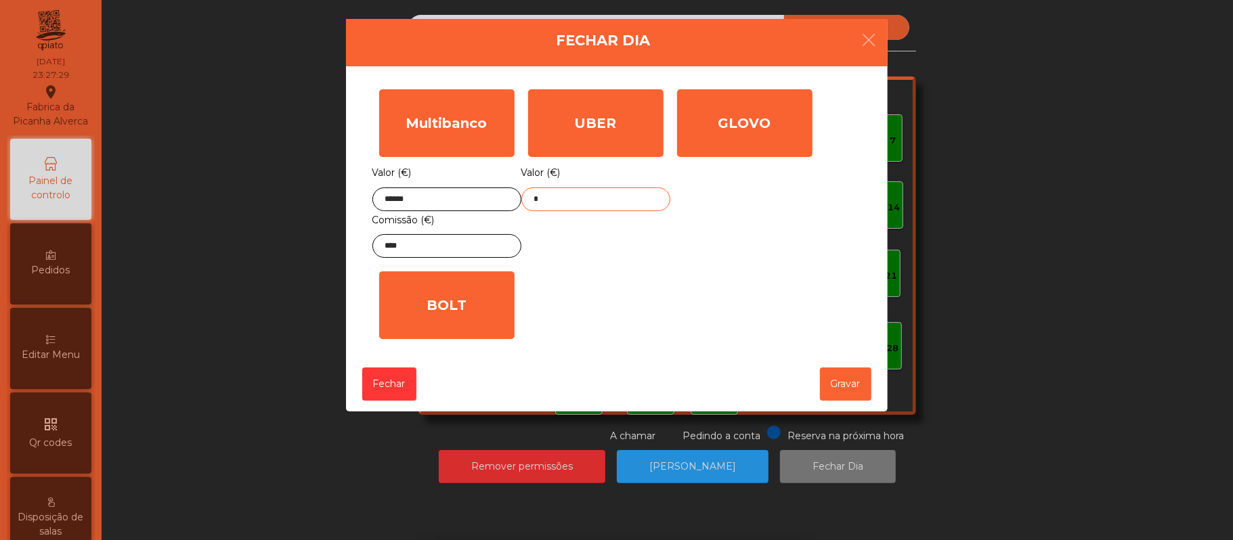
click at [586, 199] on input "*" at bounding box center [595, 200] width 149 height 24
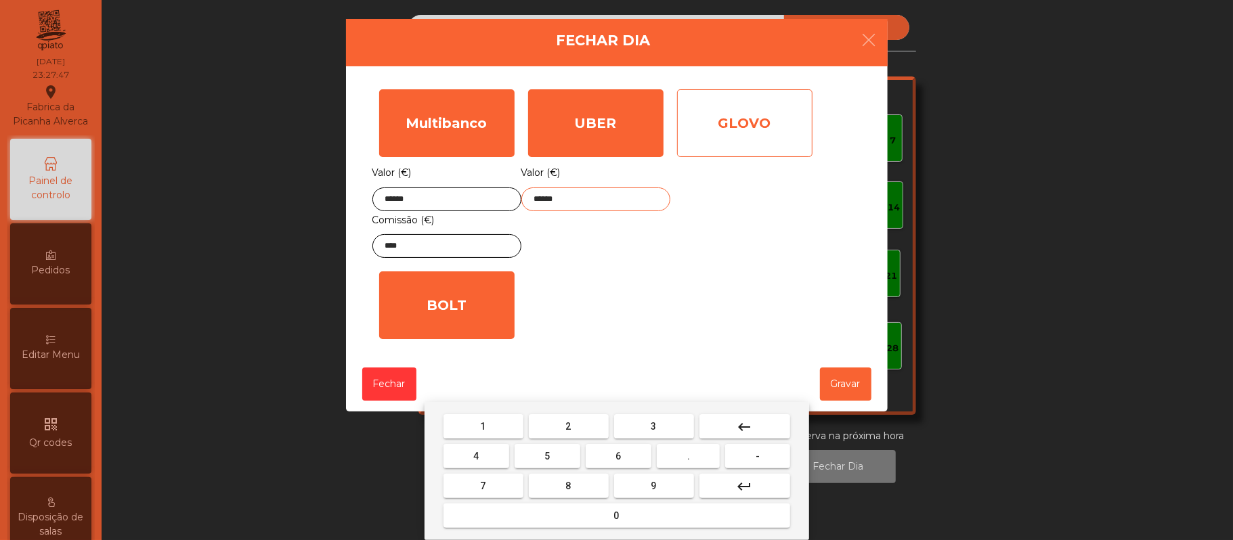
type input "******"
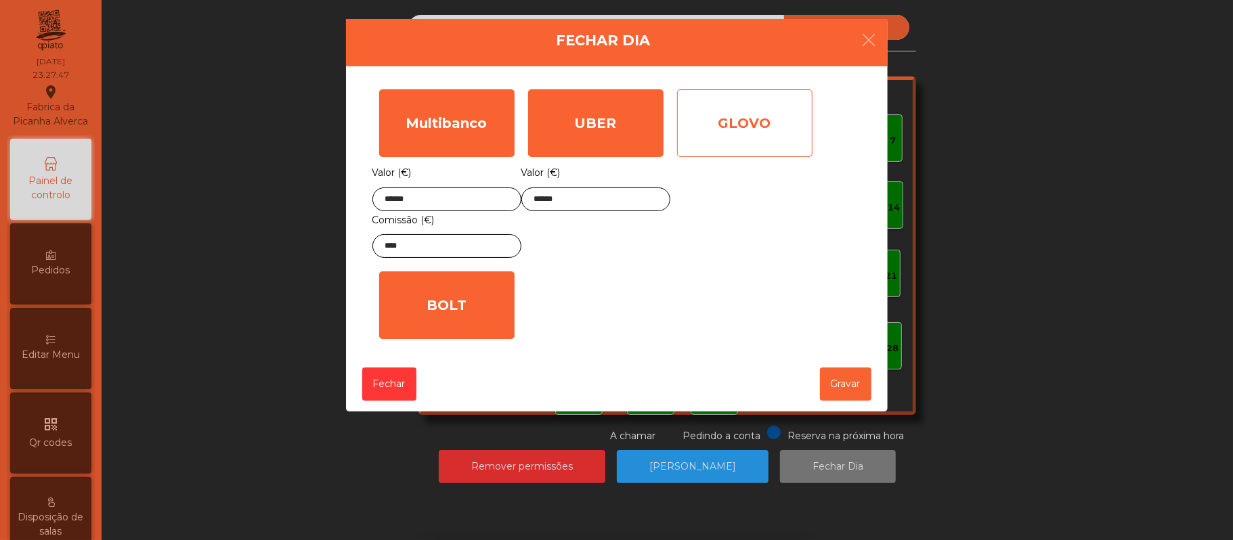
click at [738, 125] on div "GLOVO" at bounding box center [744, 123] width 135 height 68
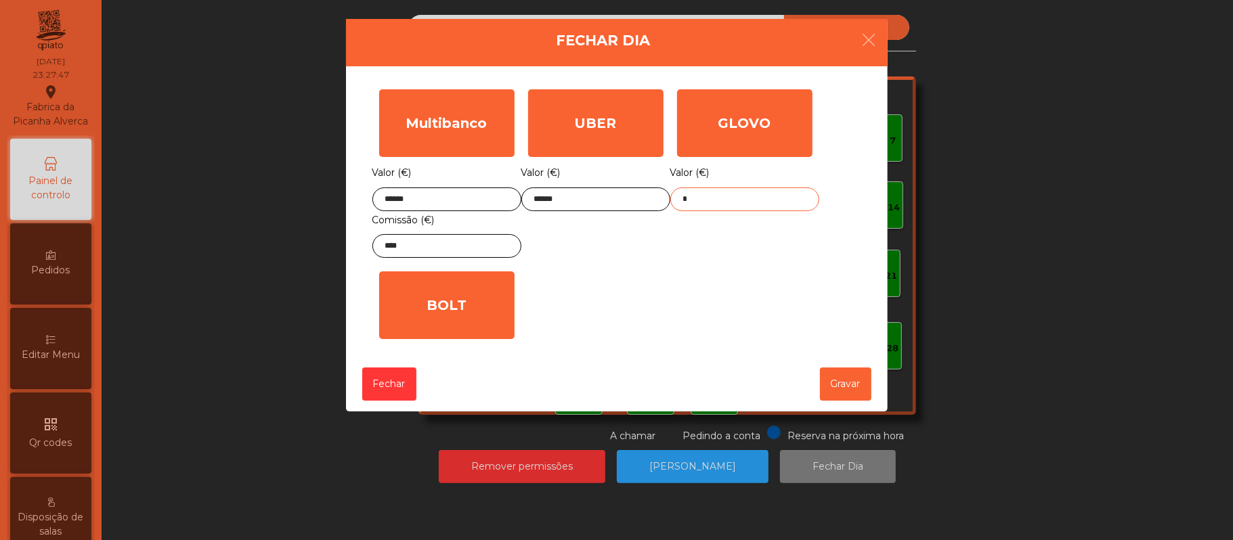
click at [727, 204] on input "*" at bounding box center [744, 200] width 149 height 24
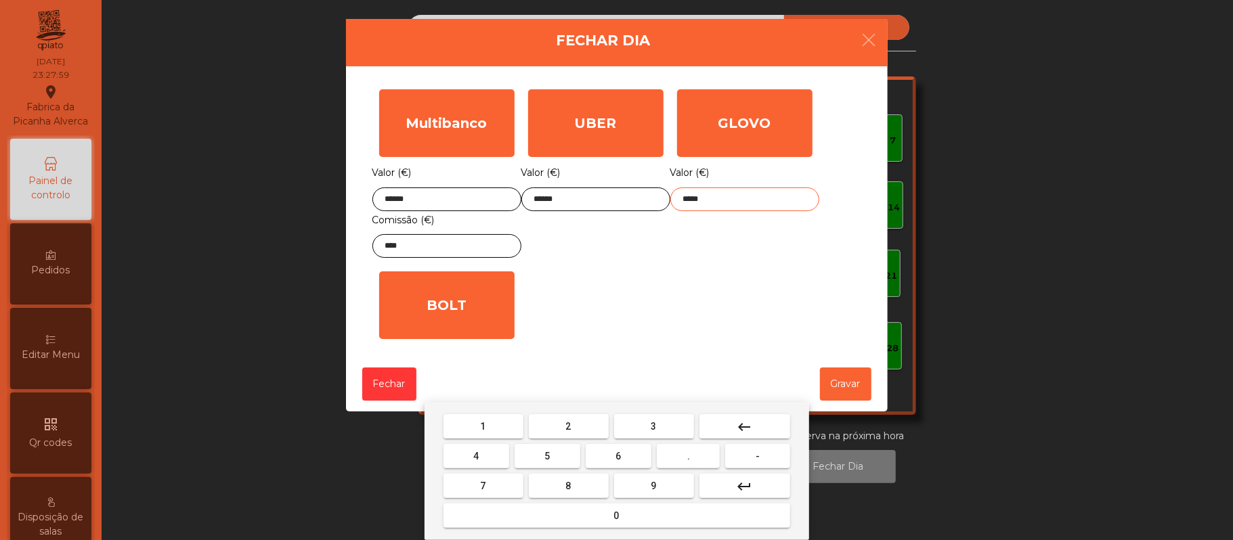
type input "*****"
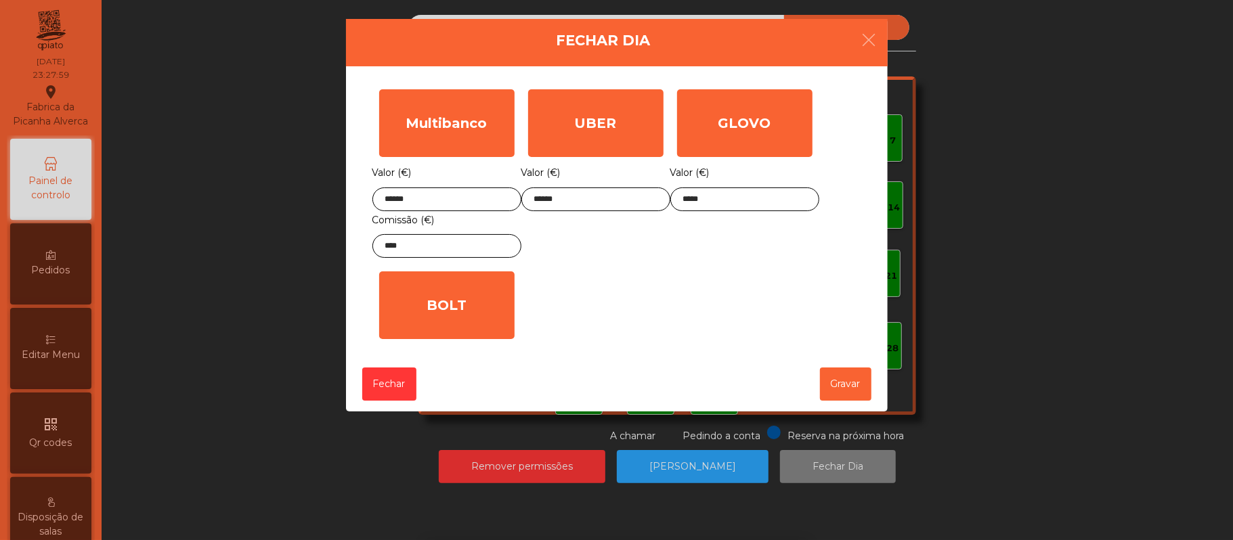
click at [635, 301] on div "Multibanco Valor (€) ****** Comissão (€) **** UBER Valor (€) ****** GLOVO Valor…" at bounding box center [616, 214] width 489 height 263
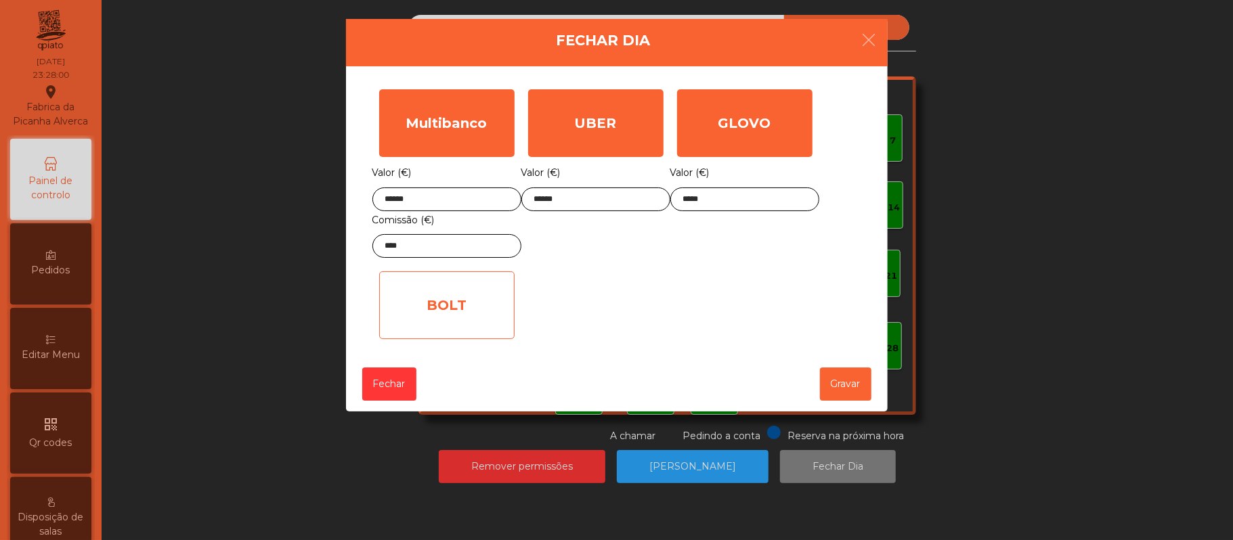
click at [477, 305] on div "BOLT" at bounding box center [446, 306] width 135 height 68
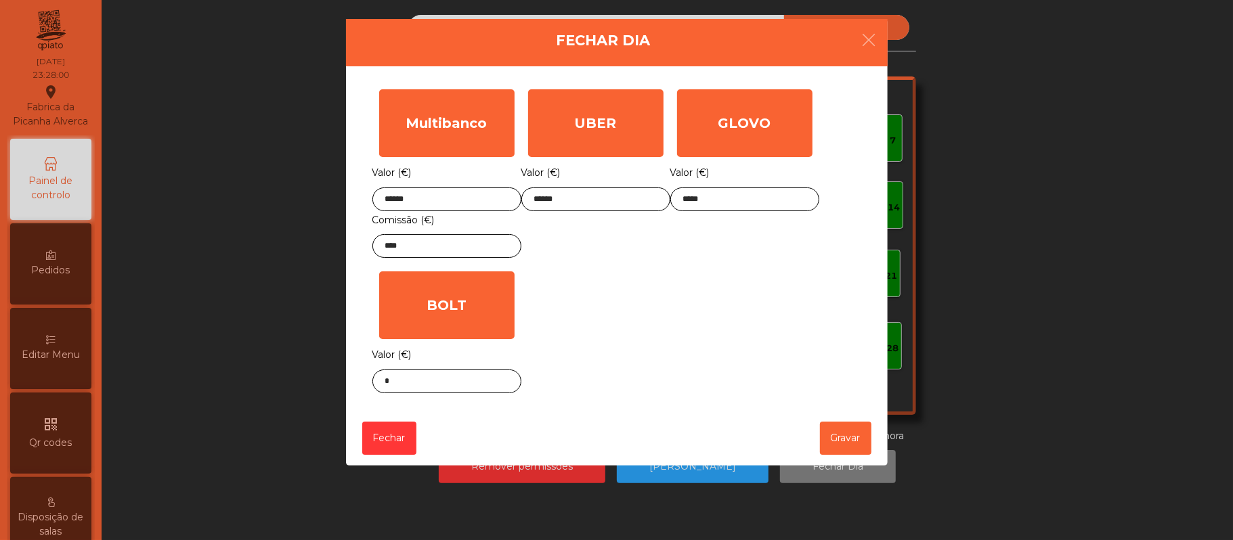
click at [680, 324] on div "Multibanco Valor (€) ****** Comissão (€) **** UBER Valor (€) ****** GLOVO Valor…" at bounding box center [616, 242] width 489 height 318
click at [848, 436] on button "Gravar" at bounding box center [845, 438] width 51 height 33
